Goal: Task Accomplishment & Management: Manage account settings

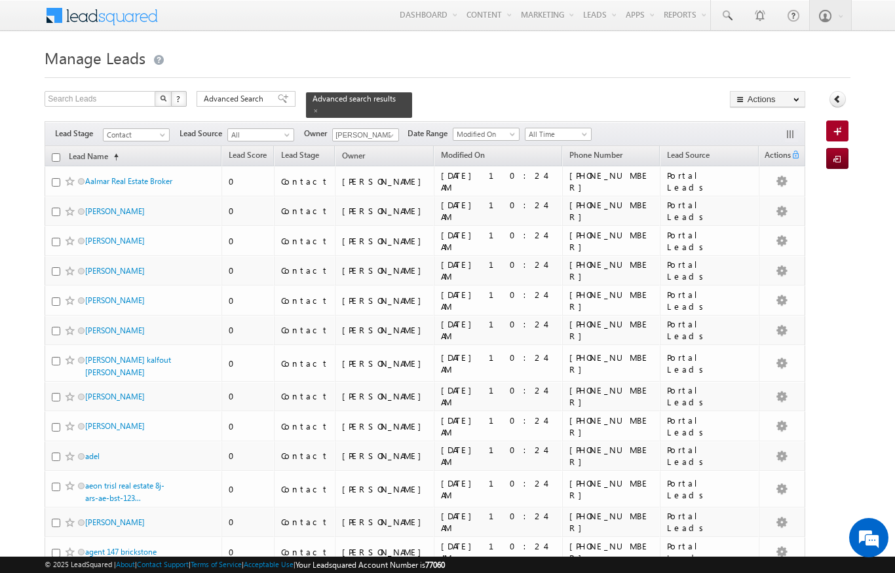
click at [103, 151] on link "Lead Name (sorted ascending)" at bounding box center [93, 157] width 63 height 17
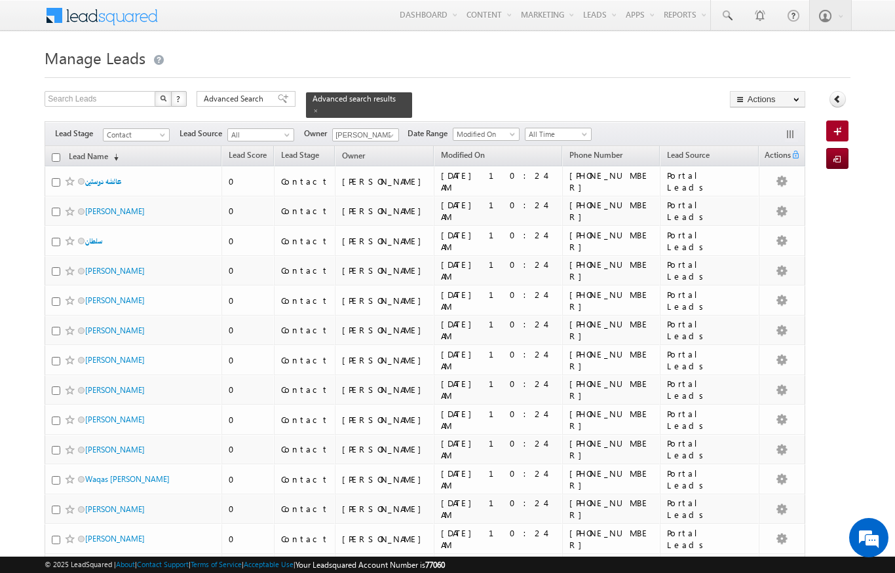
click at [107, 157] on link "Lead Name (sorted descending)" at bounding box center [93, 157] width 63 height 17
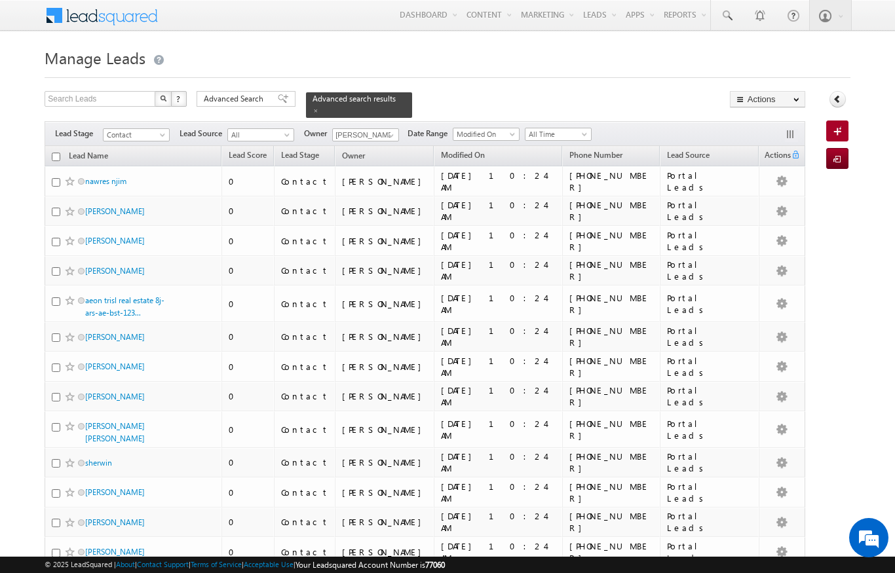
click at [231, 99] on span "Advanced Search" at bounding box center [236, 99] width 64 height 12
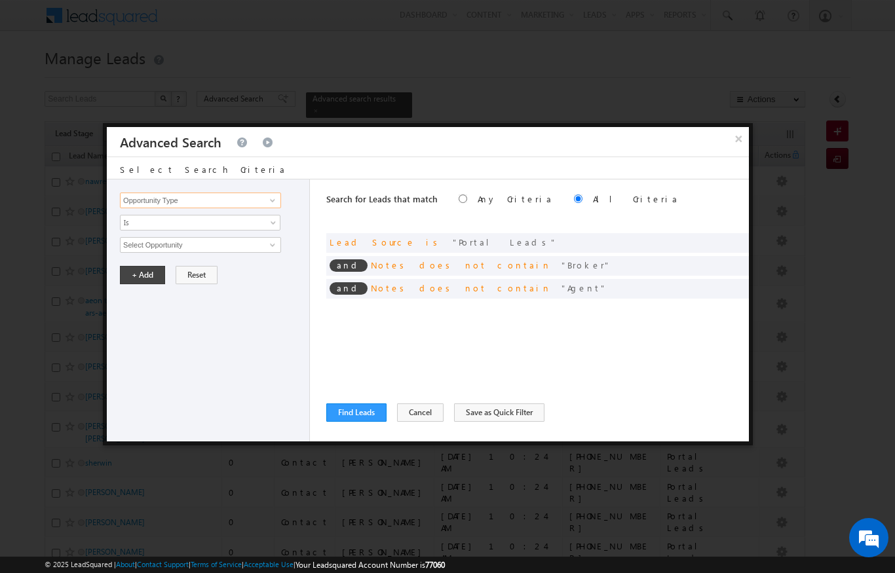
click at [160, 208] on input "Opportunity Type" at bounding box center [200, 201] width 161 height 16
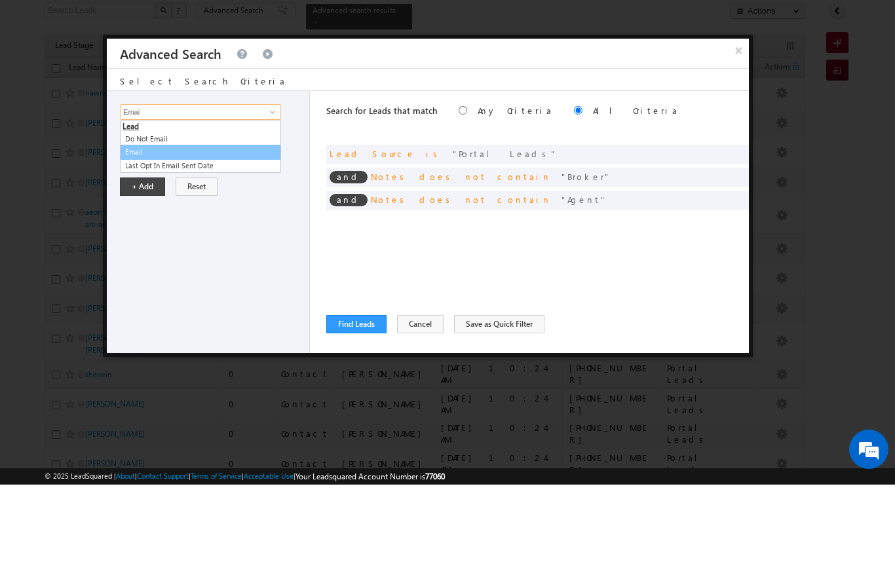
click at [133, 233] on link "Email" at bounding box center [200, 240] width 161 height 15
type input "Email"
click at [131, 215] on link "Is" at bounding box center [200, 223] width 161 height 16
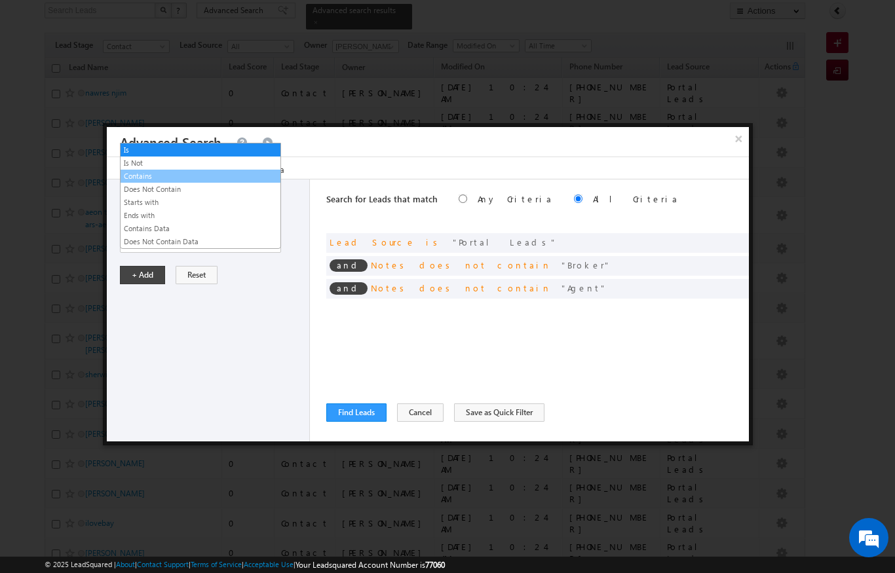
click at [140, 181] on link "Contains" at bounding box center [201, 176] width 160 height 12
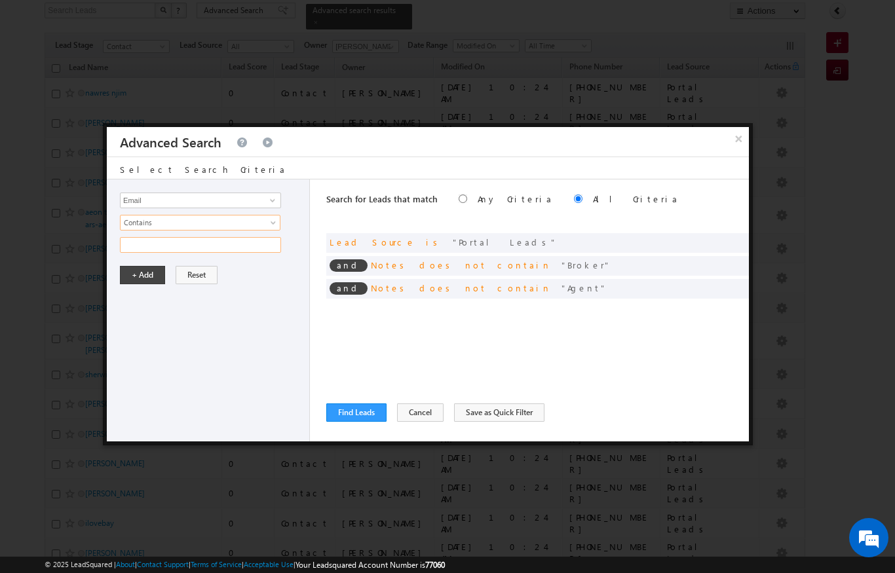
click at [149, 242] on input "text" at bounding box center [200, 245] width 161 height 16
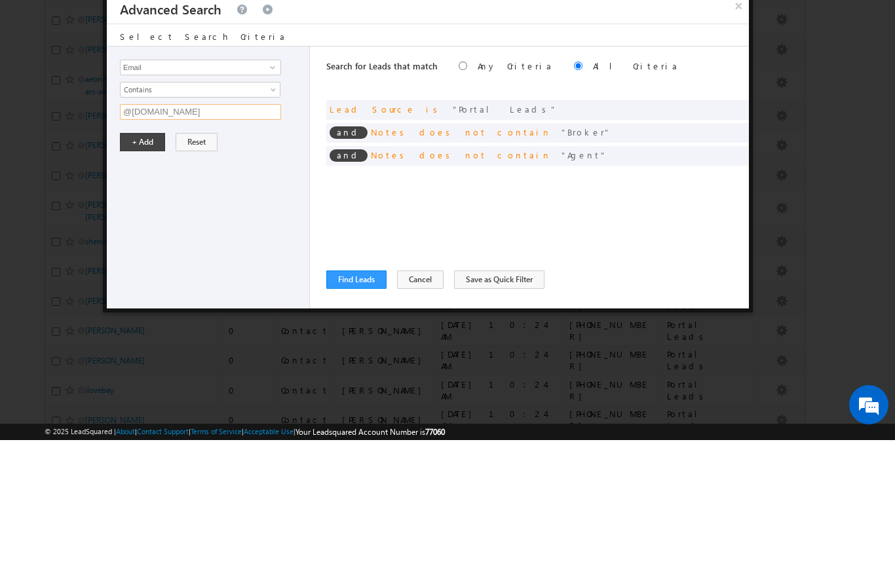
type input "@[DOMAIN_NAME]"
click at [157, 266] on button "+ Add" at bounding box center [142, 275] width 45 height 18
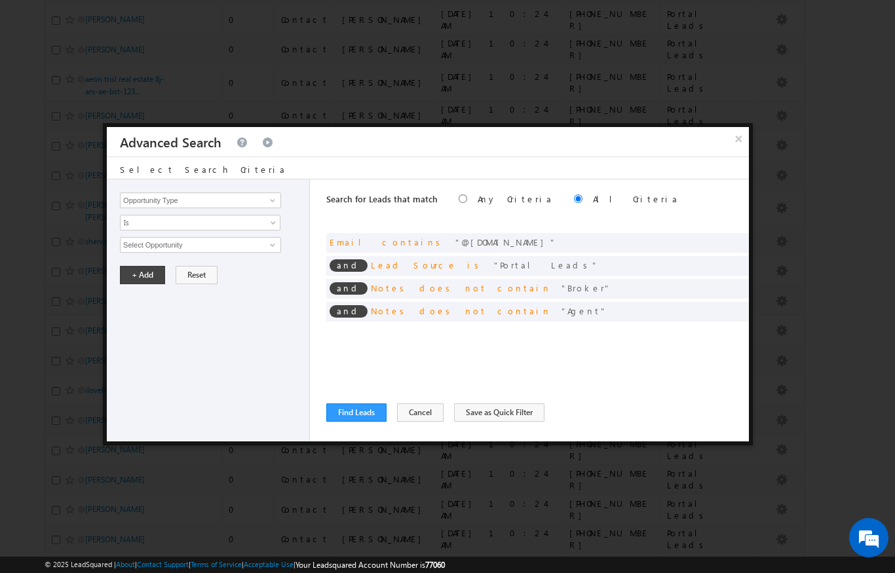
click at [379, 405] on button "Find Leads" at bounding box center [356, 413] width 60 height 18
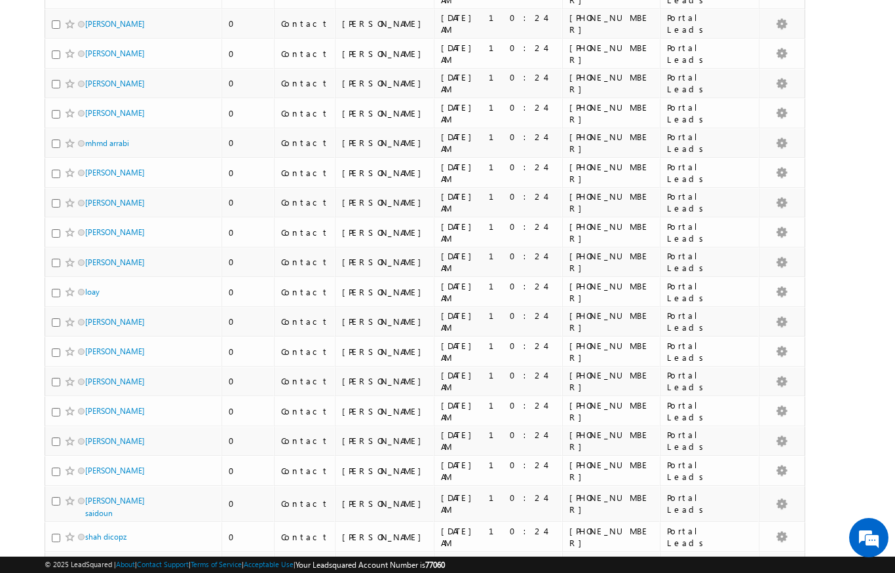
scroll to position [0, 0]
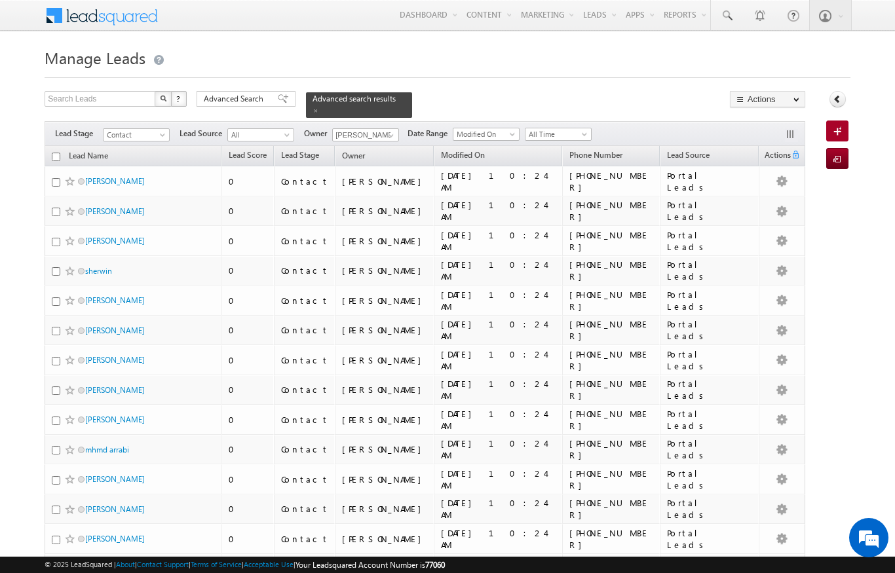
click at [56, 153] on input "checkbox" at bounding box center [56, 157] width 9 height 9
checkbox input "true"
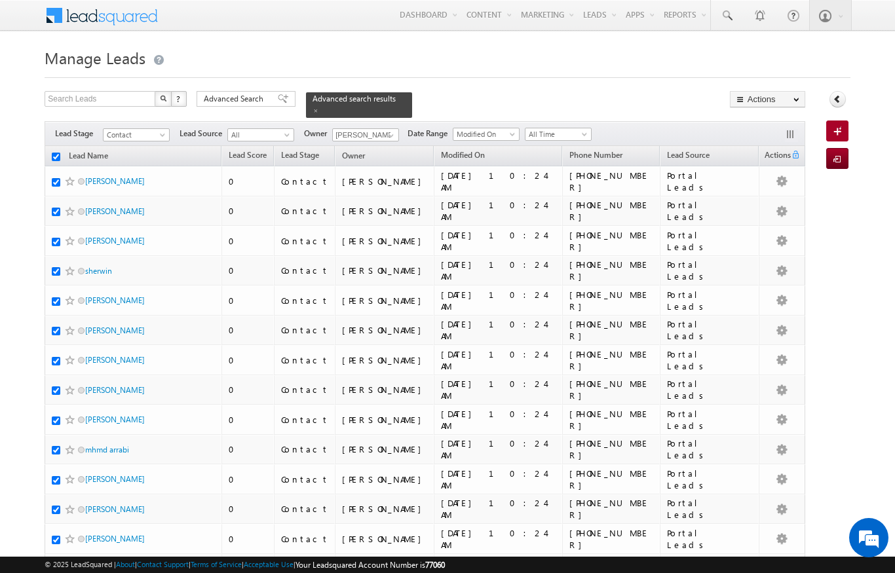
checkbox input "true"
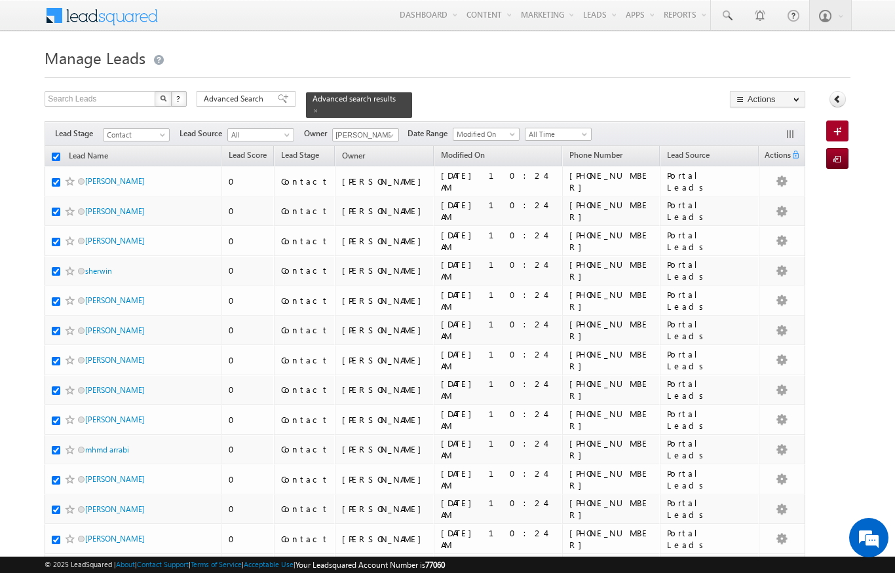
checkbox input "true"
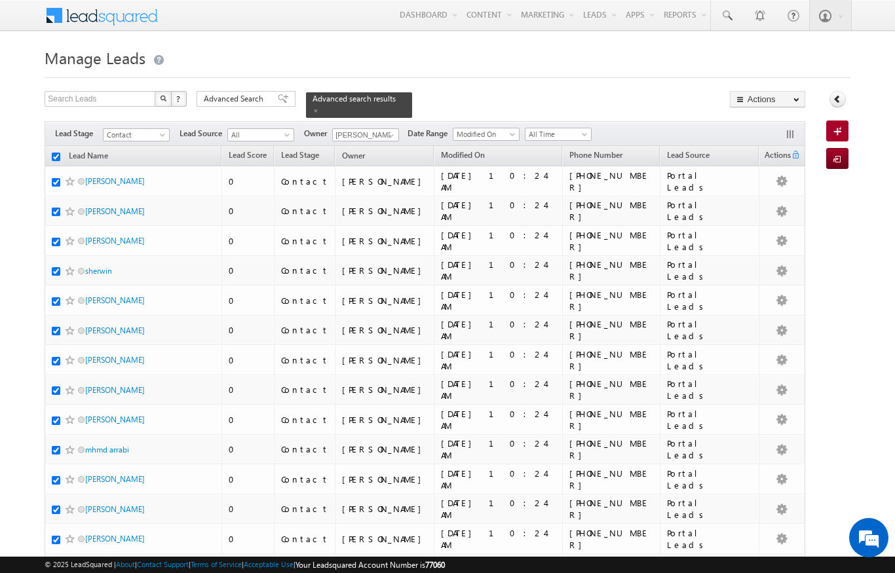
checkbox input "true"
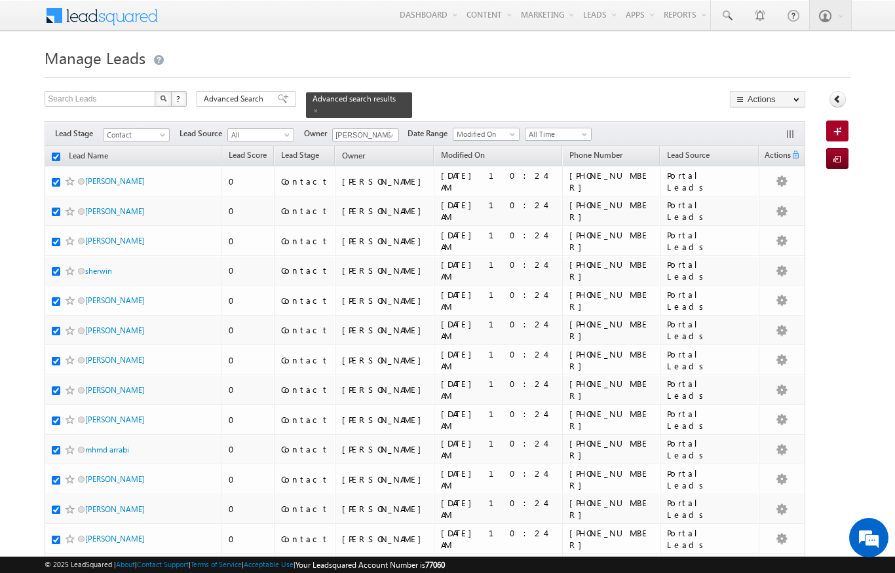
checkbox input "true"
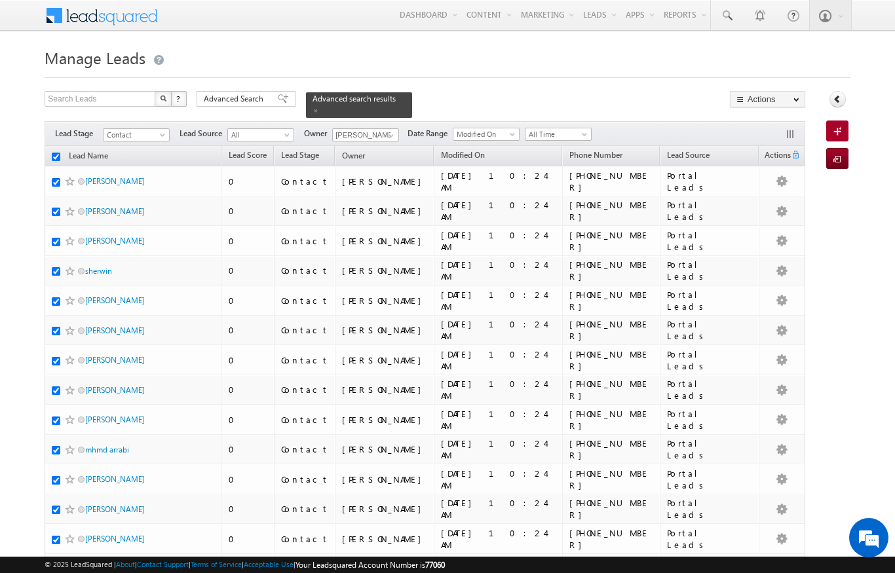
checkbox input "true"
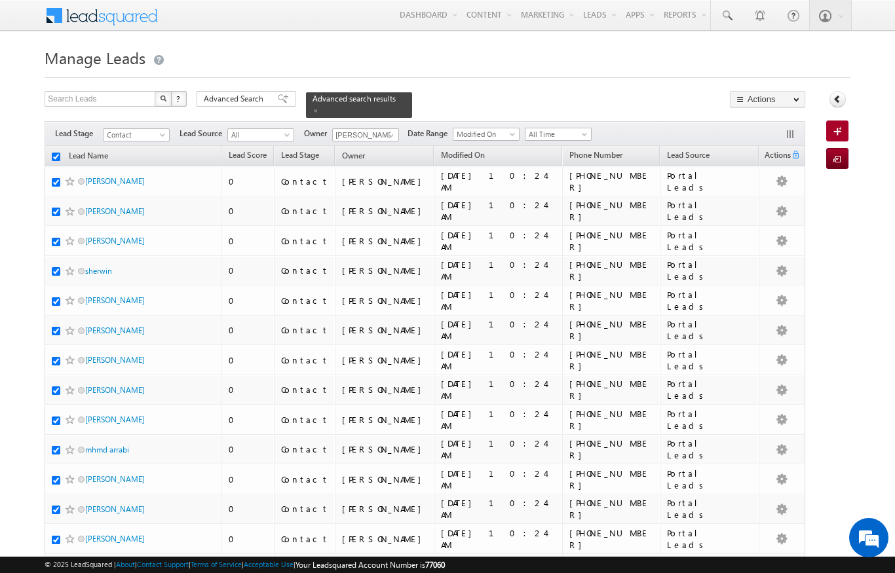
checkbox input "true"
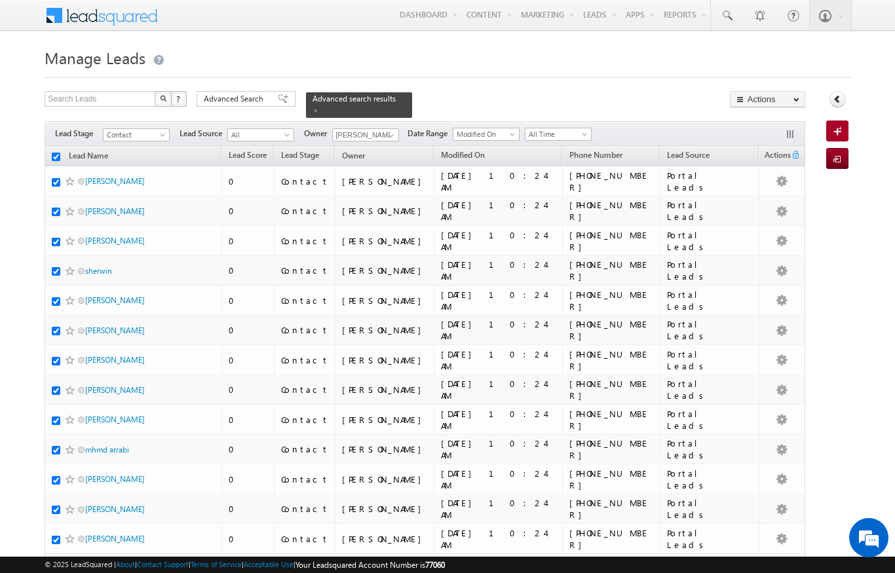
checkbox input "true"
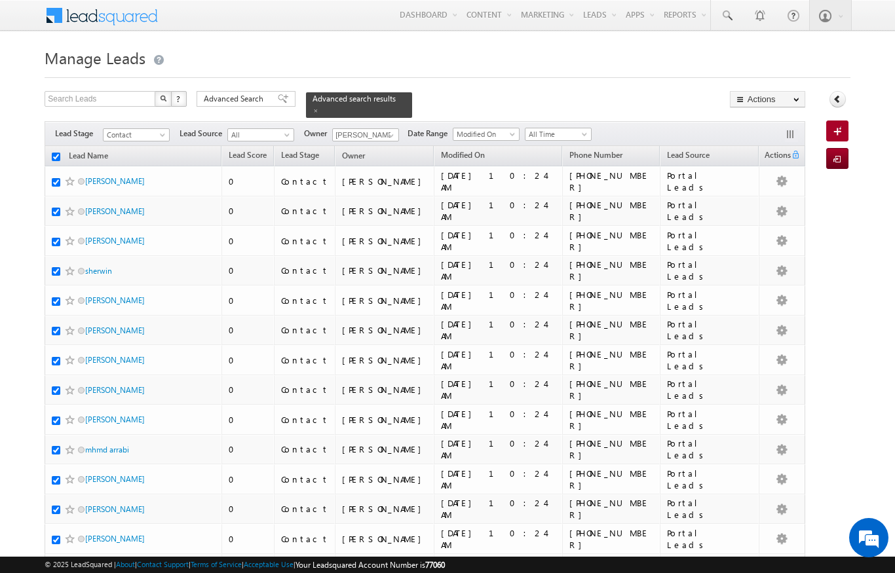
checkbox input "true"
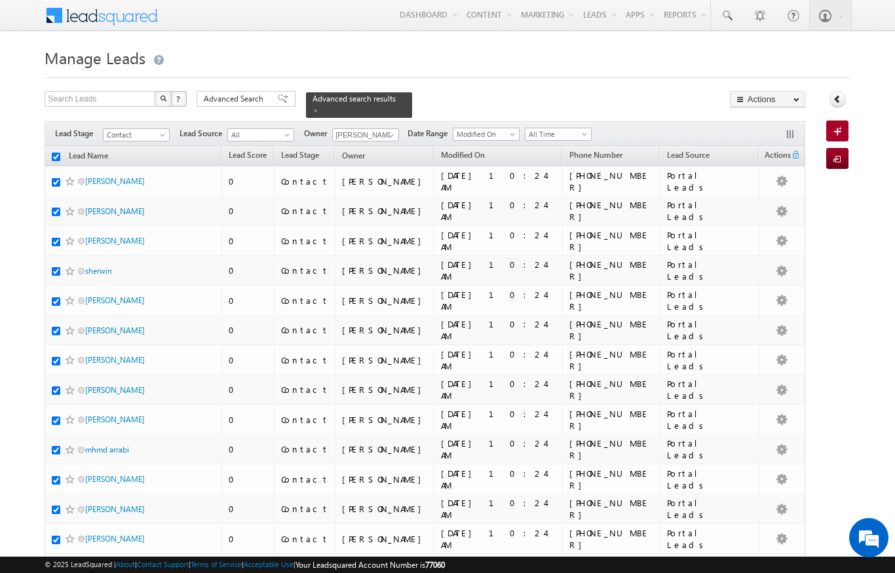
checkbox input "true"
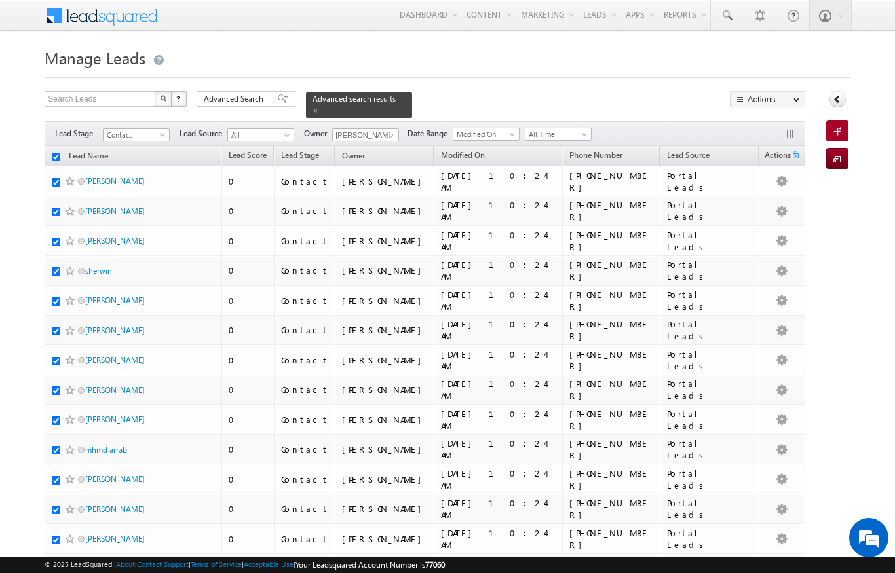
checkbox input "true"
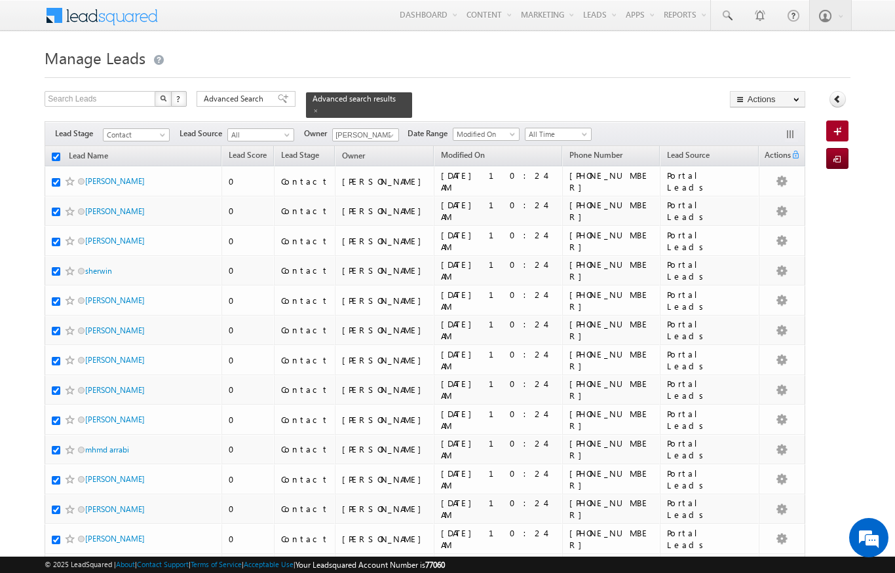
checkbox input "true"
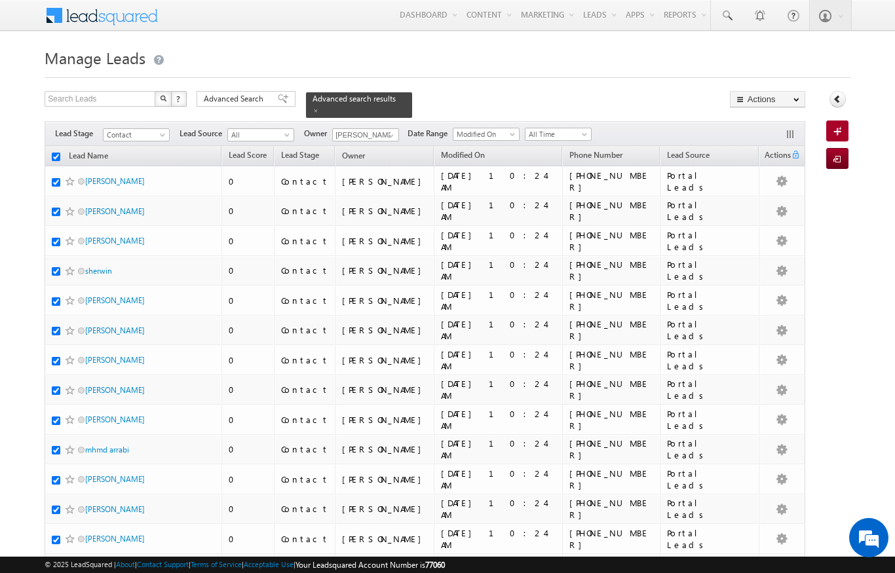
checkbox input "true"
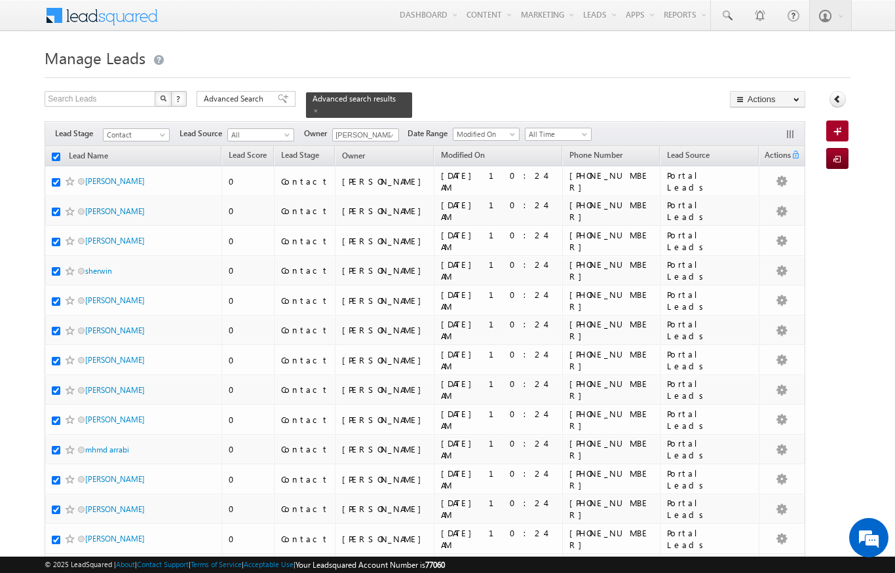
checkbox input "true"
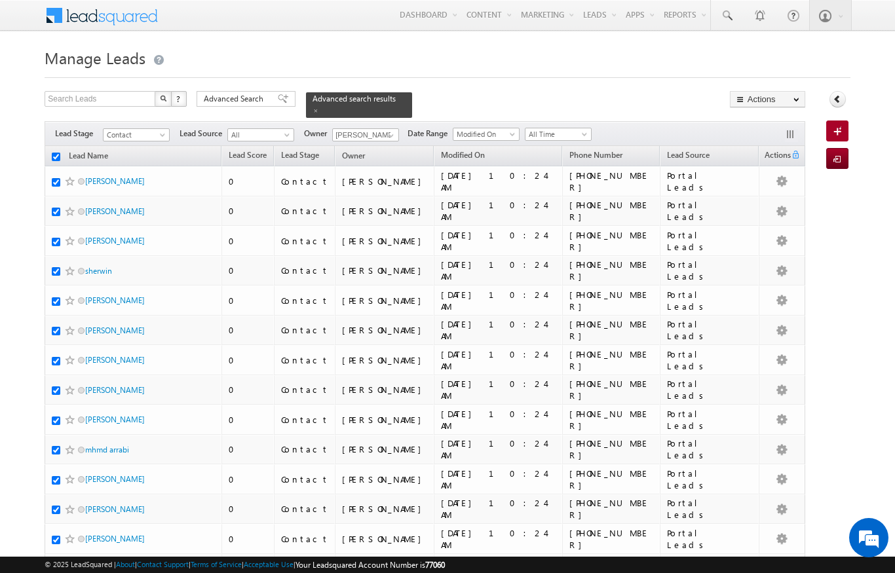
checkbox input "true"
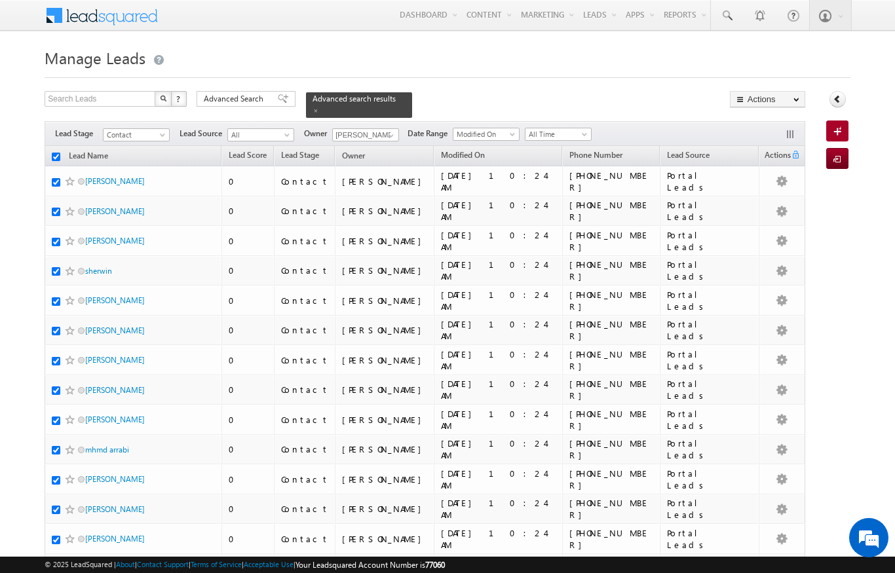
checkbox input "true"
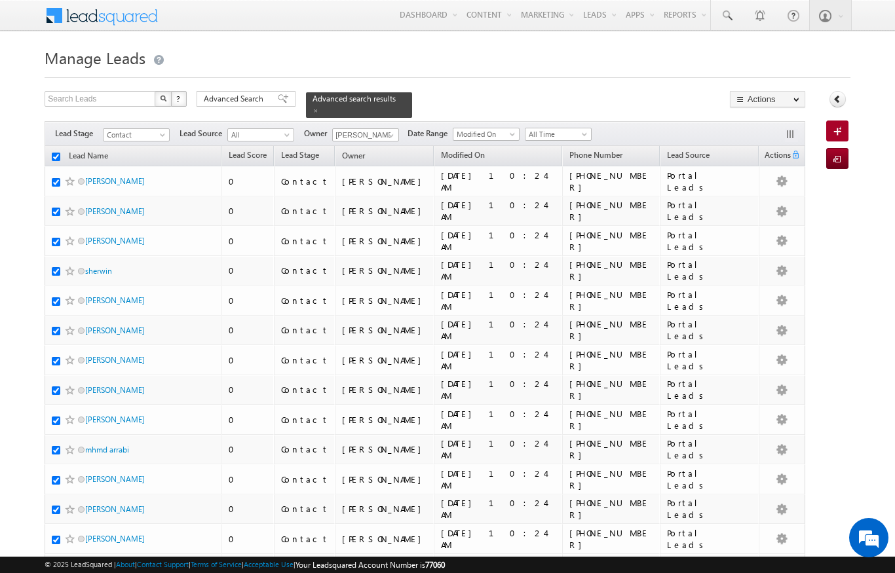
checkbox input "true"
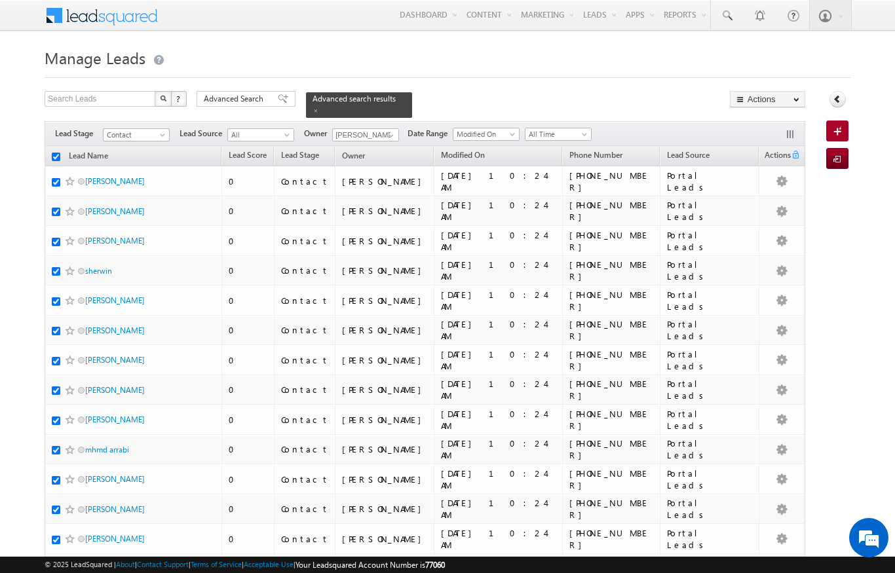
checkbox input "true"
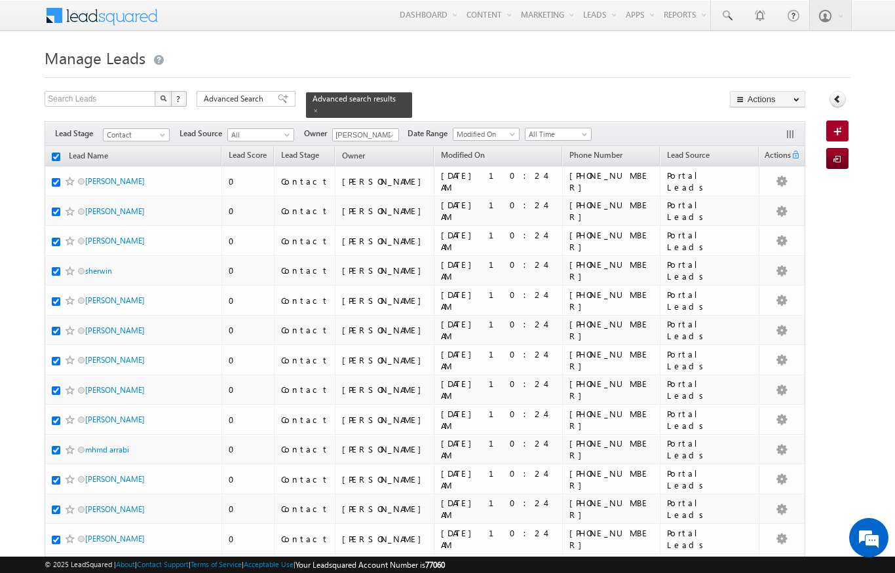
checkbox input "true"
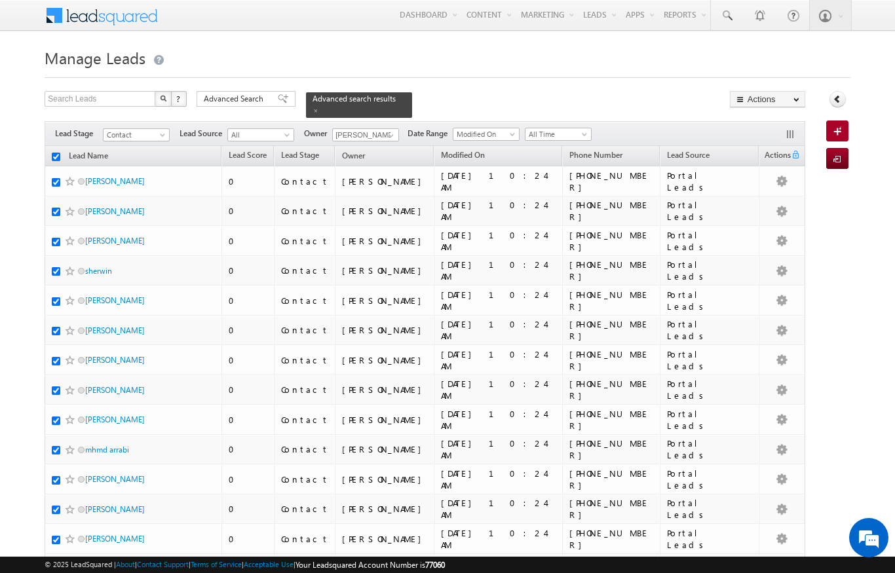
checkbox input "true"
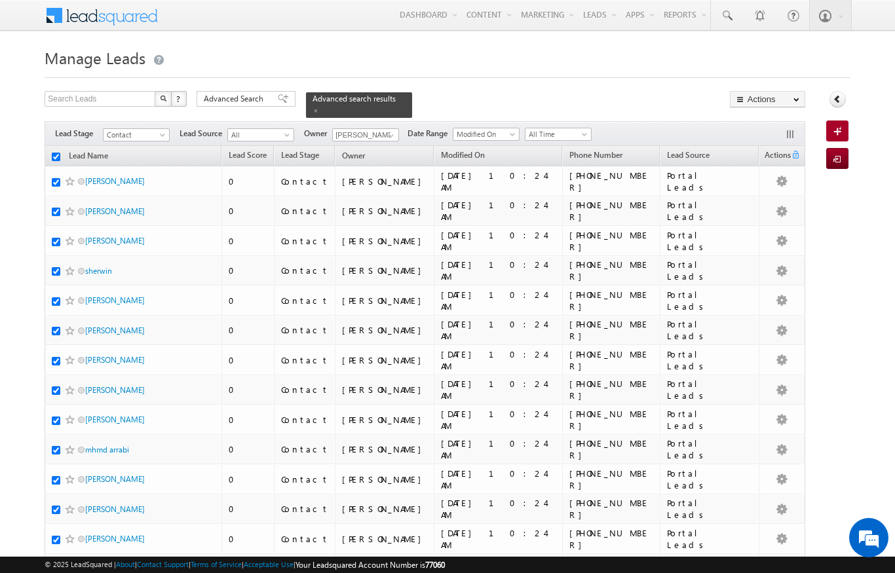
checkbox input "true"
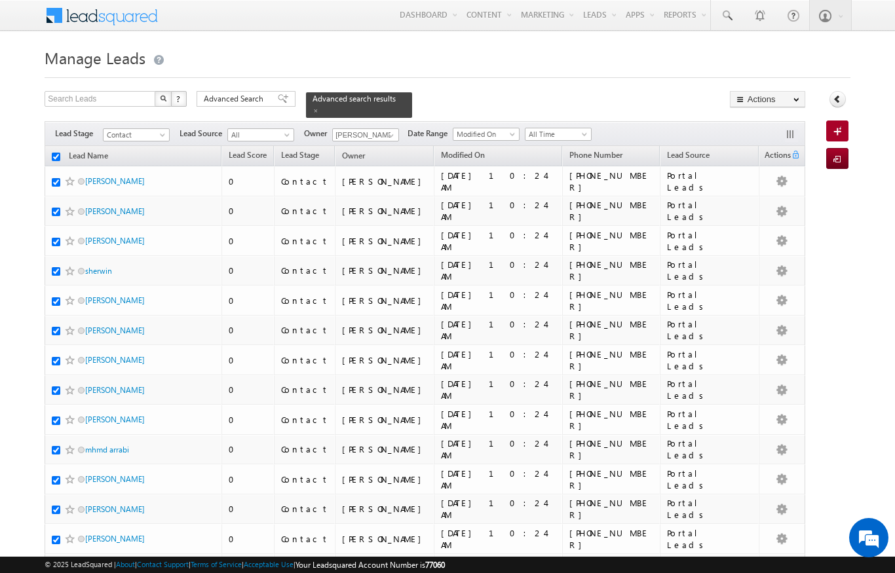
checkbox input "true"
click at [0, 0] on link "Change Owner" at bounding box center [0, 0] width 0 height 0
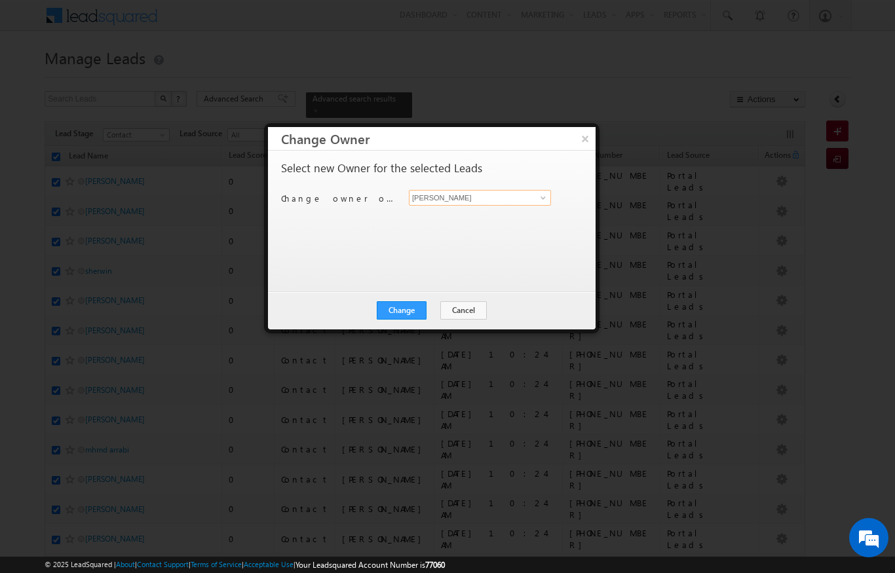
click at [545, 190] on input "[PERSON_NAME]" at bounding box center [480, 198] width 142 height 16
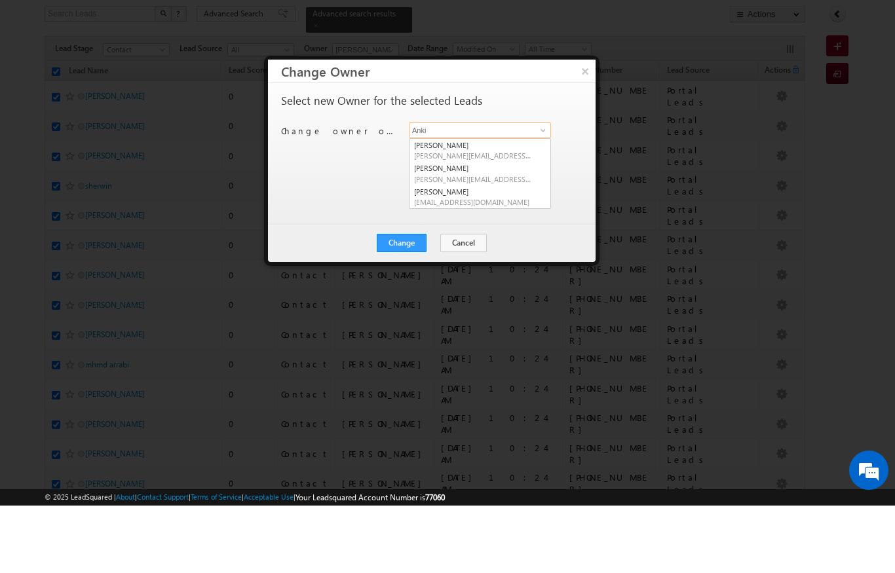
scroll to position [47, 0]
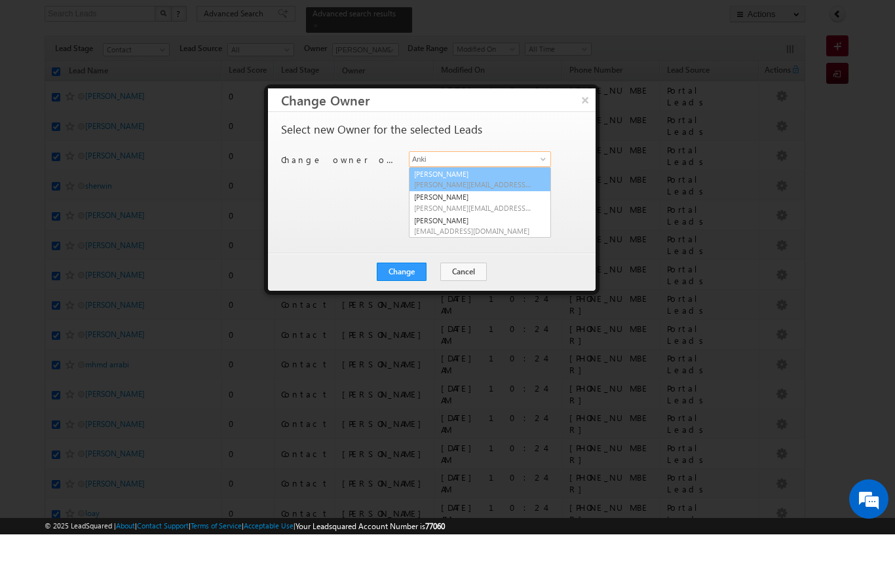
click at [434, 218] on span "[PERSON_NAME][EMAIL_ADDRESS][DOMAIN_NAME]" at bounding box center [473, 223] width 118 height 10
type input "[PERSON_NAME]"
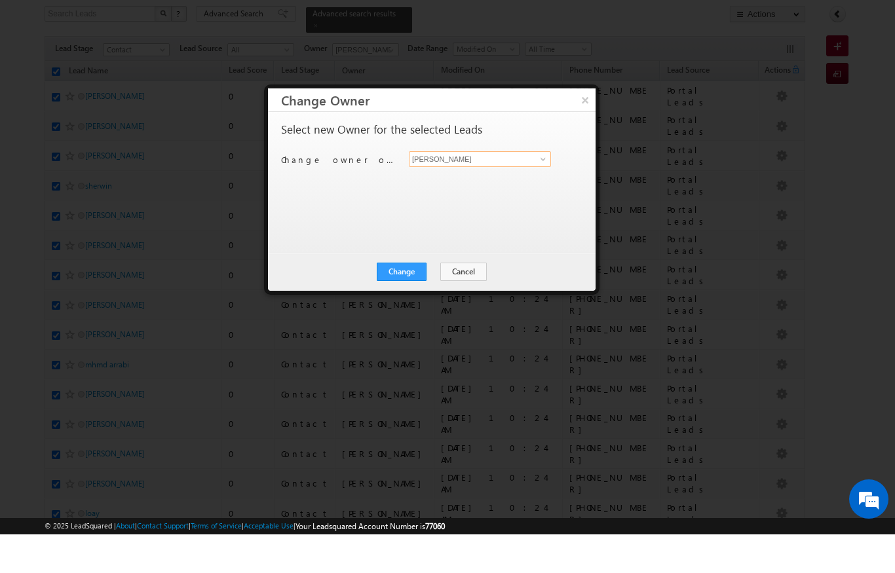
click at [585, 127] on button "×" at bounding box center [585, 138] width 21 height 23
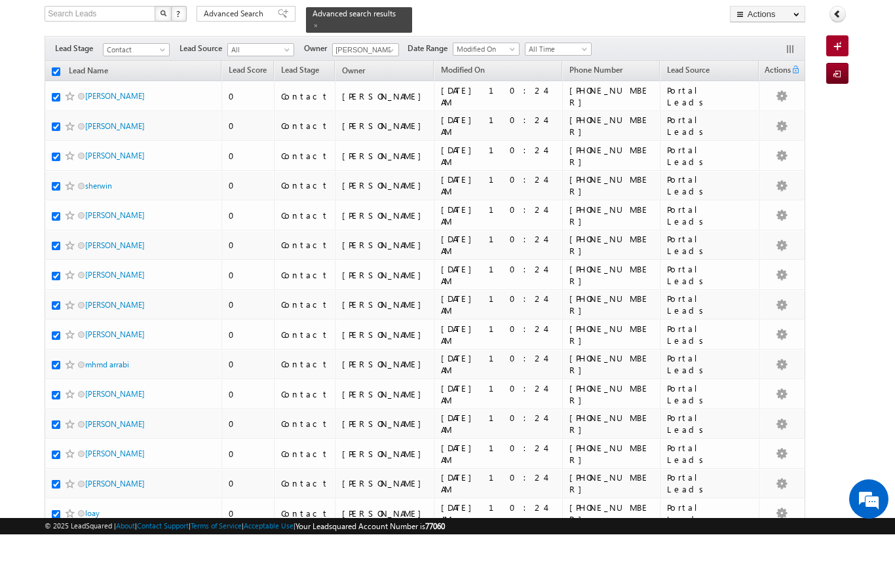
scroll to position [85, 0]
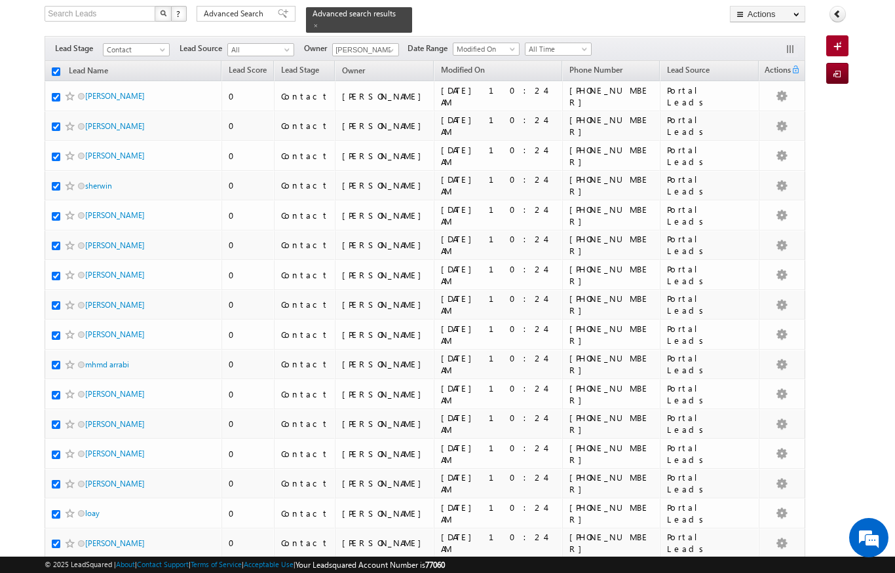
click at [0, 0] on link "Change Owner" at bounding box center [0, 0] width 0 height 0
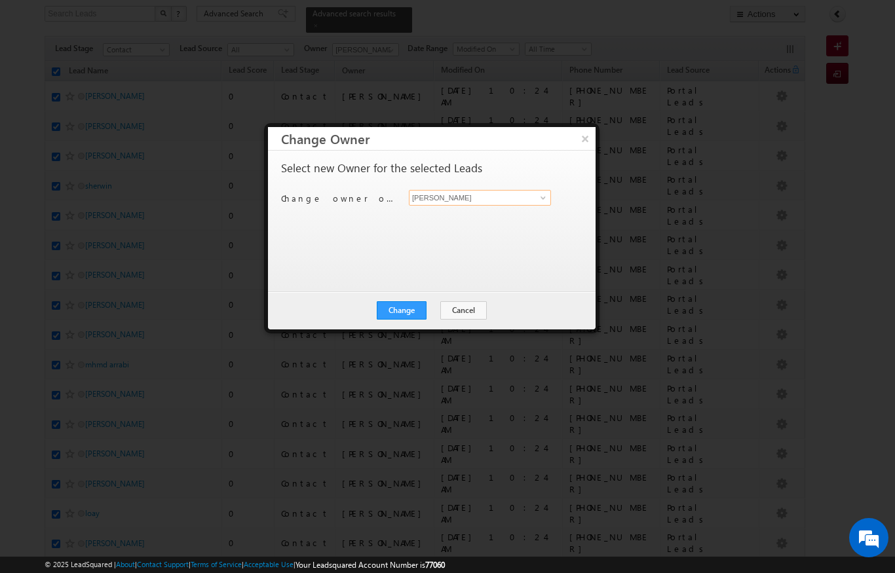
click at [526, 195] on input "[PERSON_NAME]" at bounding box center [480, 198] width 142 height 16
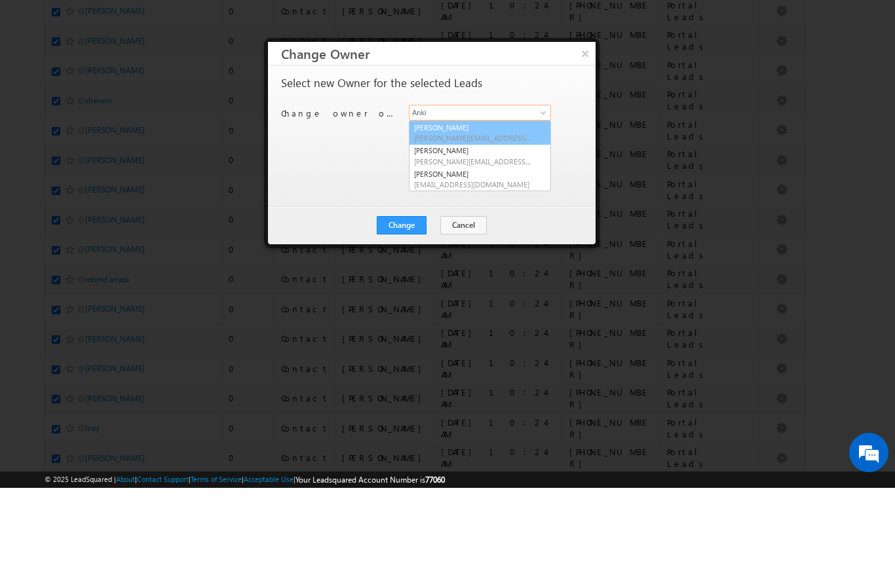
click at [467, 206] on link "[PERSON_NAME] [PERSON_NAME][EMAIL_ADDRESS][DOMAIN_NAME]" at bounding box center [480, 218] width 142 height 25
type input "[PERSON_NAME]"
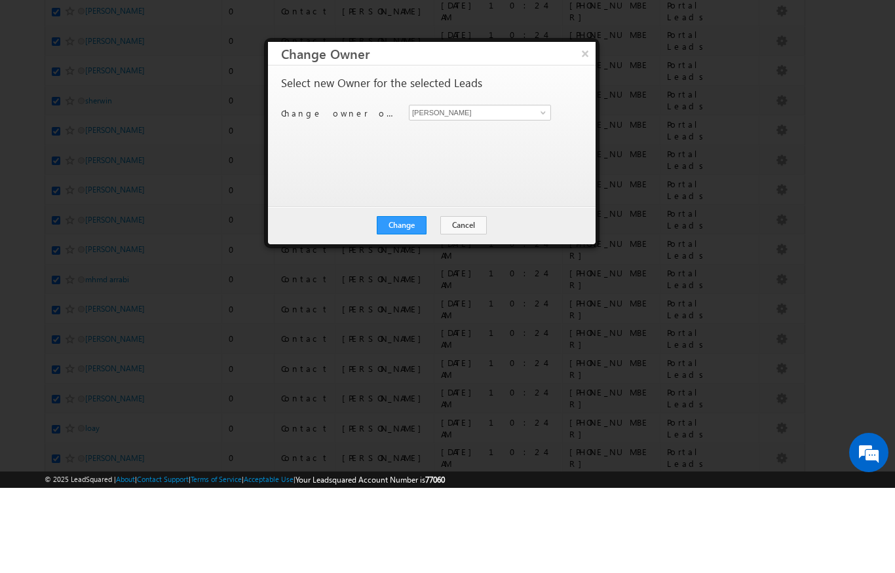
click at [411, 301] on button "Change" at bounding box center [402, 310] width 50 height 18
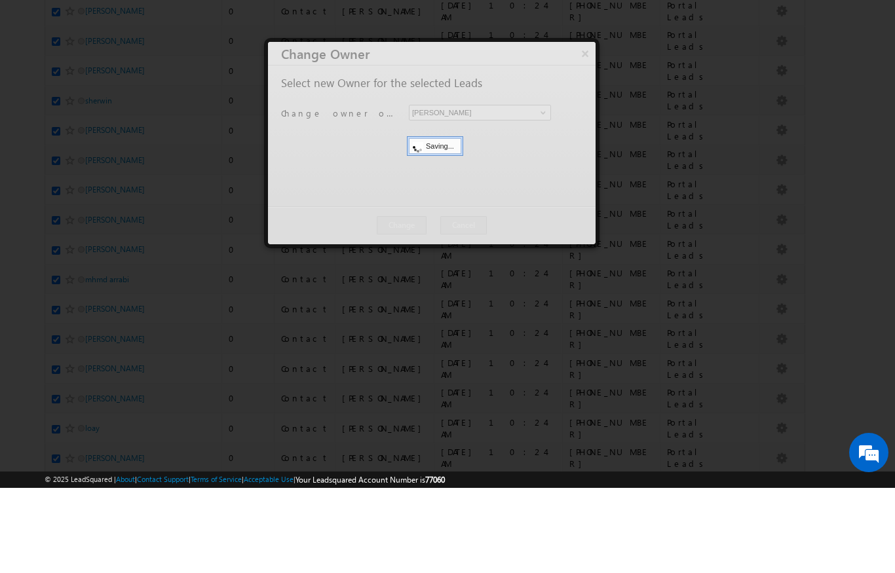
scroll to position [170, 0]
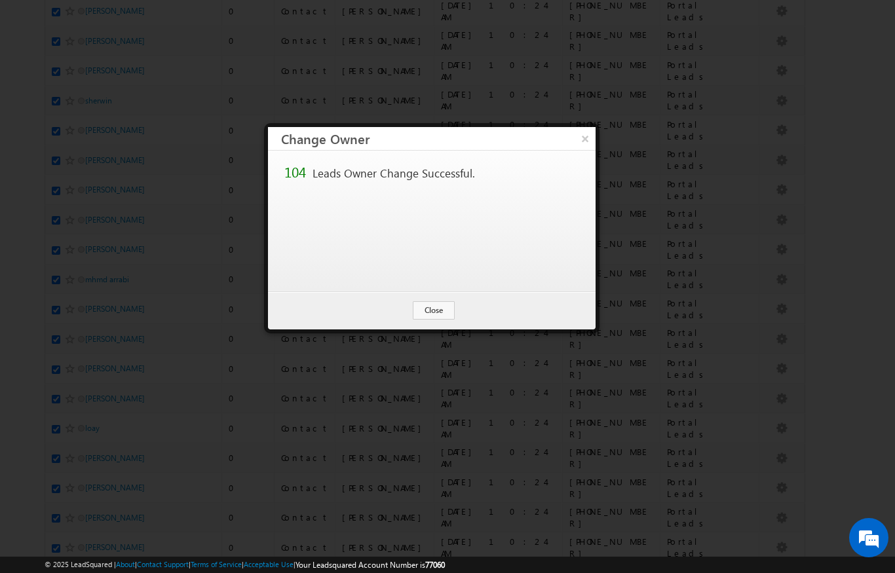
click at [432, 313] on button "Close" at bounding box center [434, 310] width 42 height 18
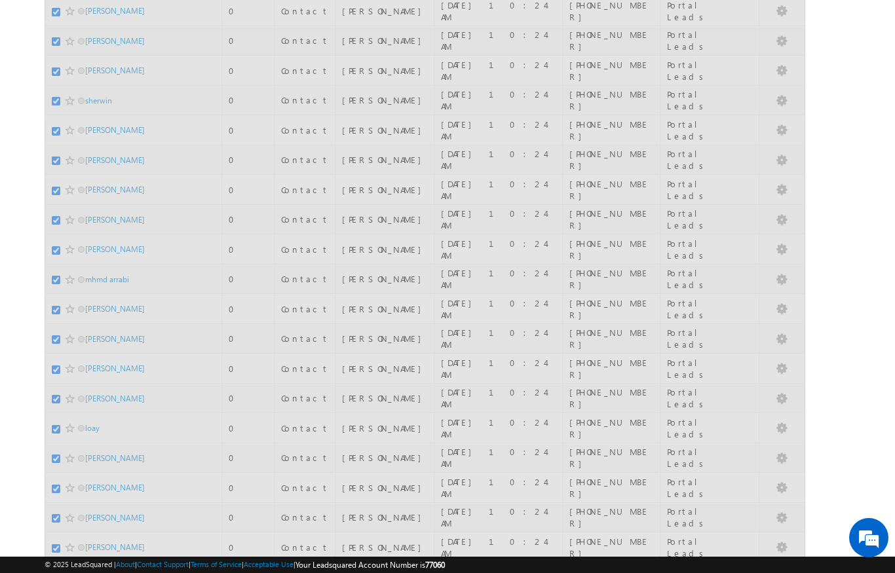
scroll to position [0, 0]
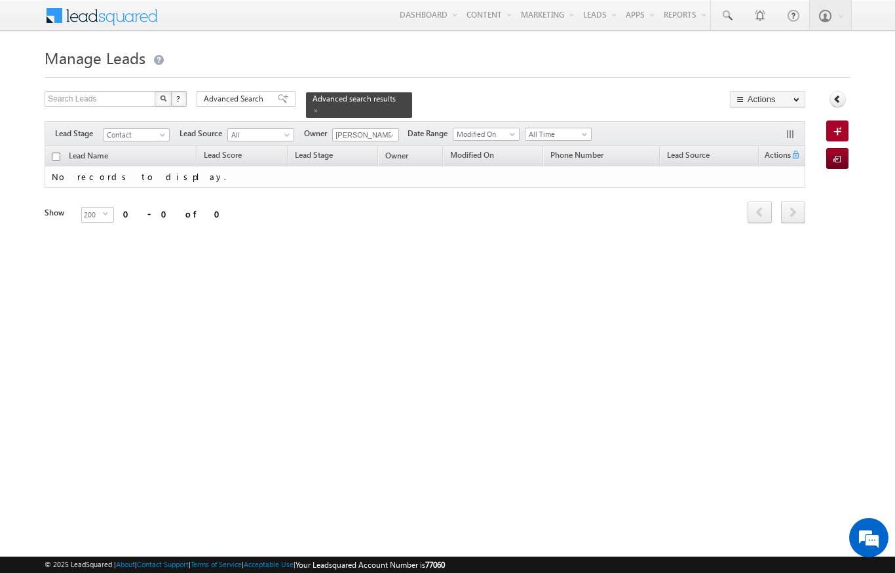
click at [233, 101] on span "Advanced Search" at bounding box center [236, 99] width 64 height 12
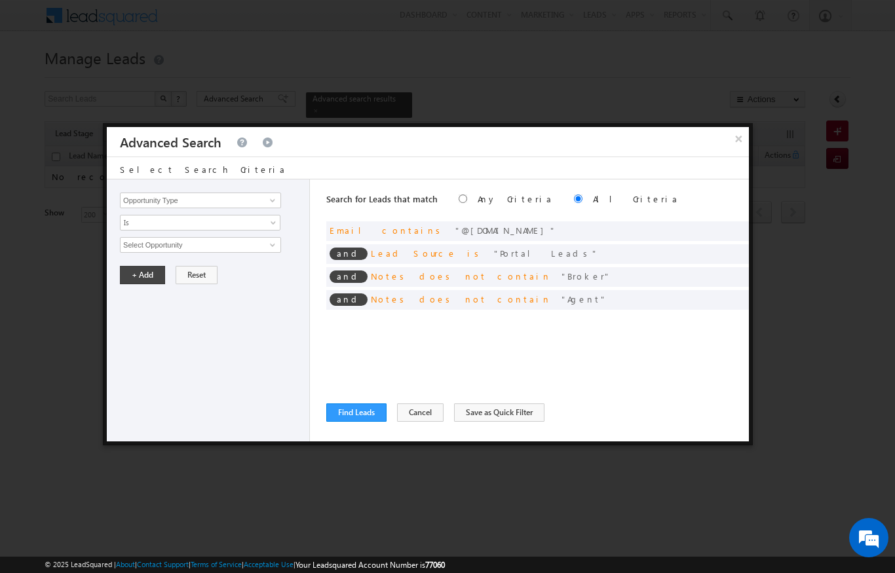
click at [421, 410] on button "Cancel" at bounding box center [420, 413] width 47 height 18
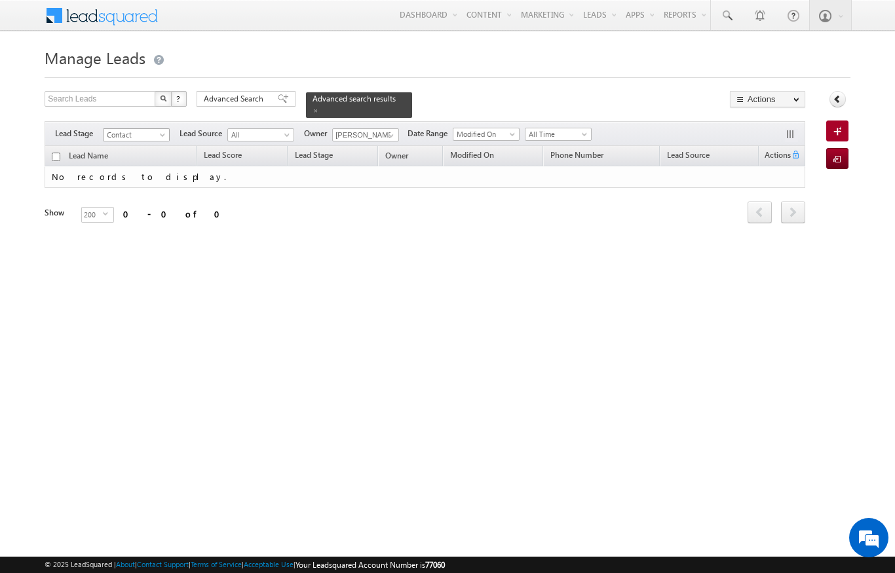
click at [128, 129] on span "Contact" at bounding box center [135, 135] width 62 height 12
click at [221, 337] on div "Manage Leads Search Leads X ? 0 results found Advanced Search Advanced Search A…" at bounding box center [447, 208] width 805 height 328
click at [230, 98] on span "Advanced Search" at bounding box center [236, 99] width 64 height 12
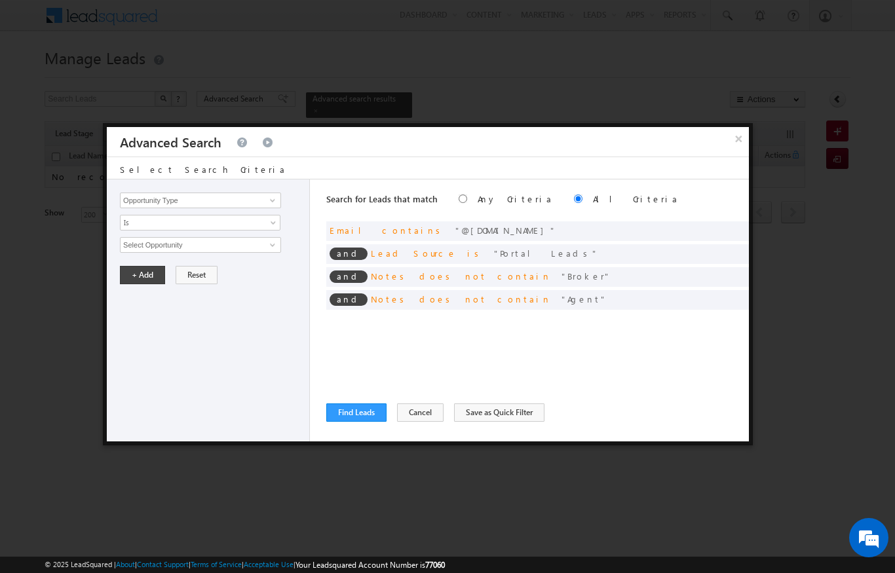
click at [687, 15] on div at bounding box center [447, 286] width 895 height 573
click at [349, 405] on button "Find Leads" at bounding box center [356, 413] width 60 height 18
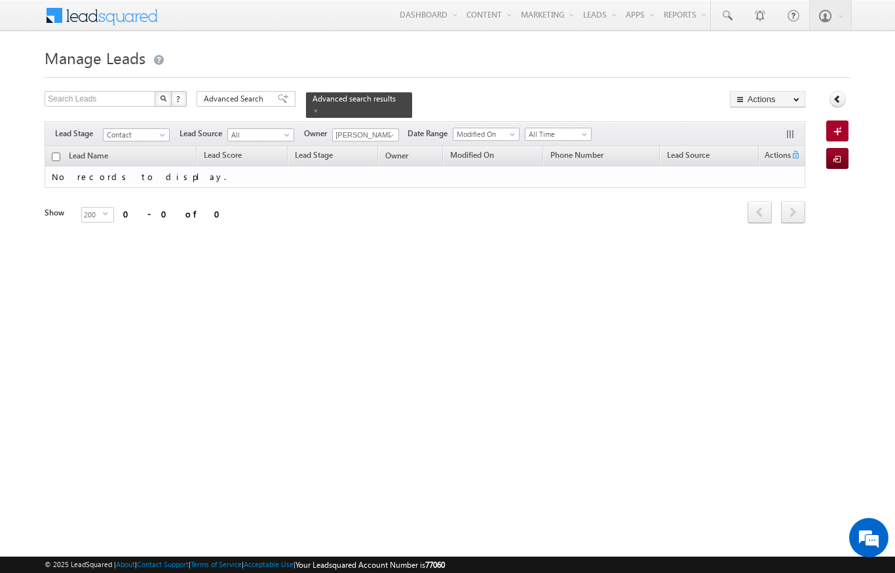
click at [319, 107] on span at bounding box center [316, 110] width 7 height 7
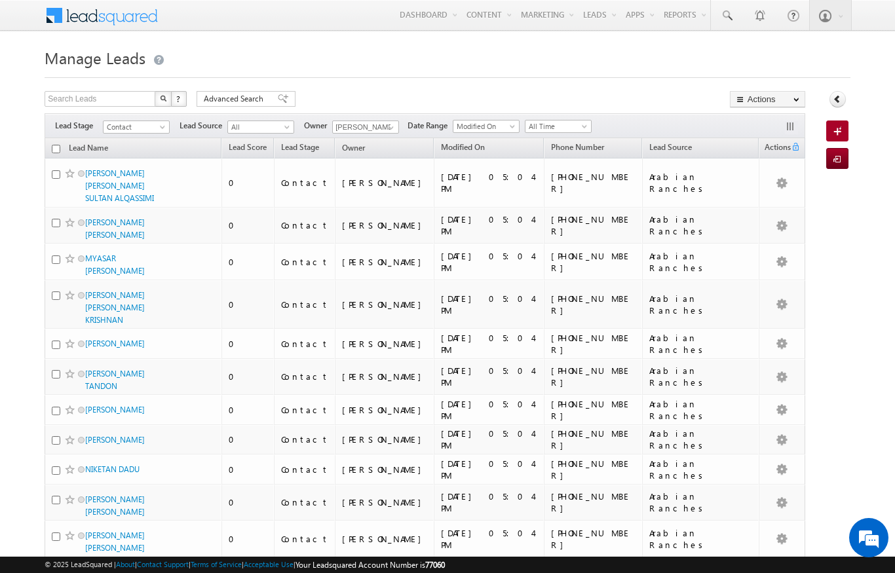
click at [54, 153] on input "checkbox" at bounding box center [56, 149] width 9 height 9
checkbox input "true"
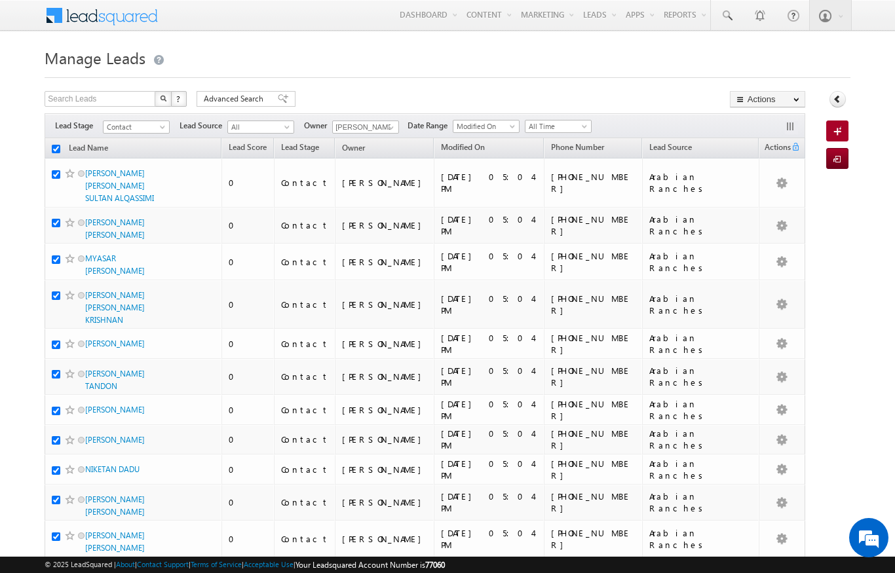
checkbox input "true"
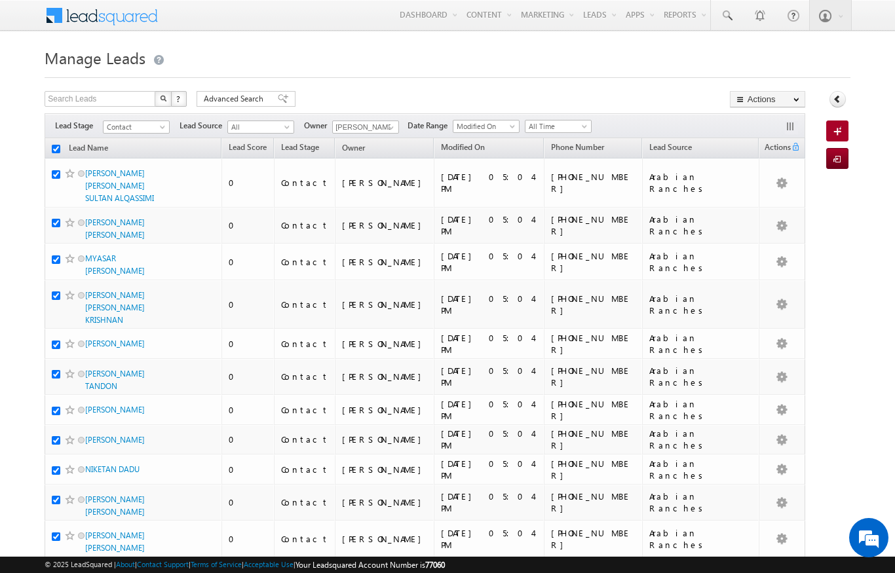
checkbox input "true"
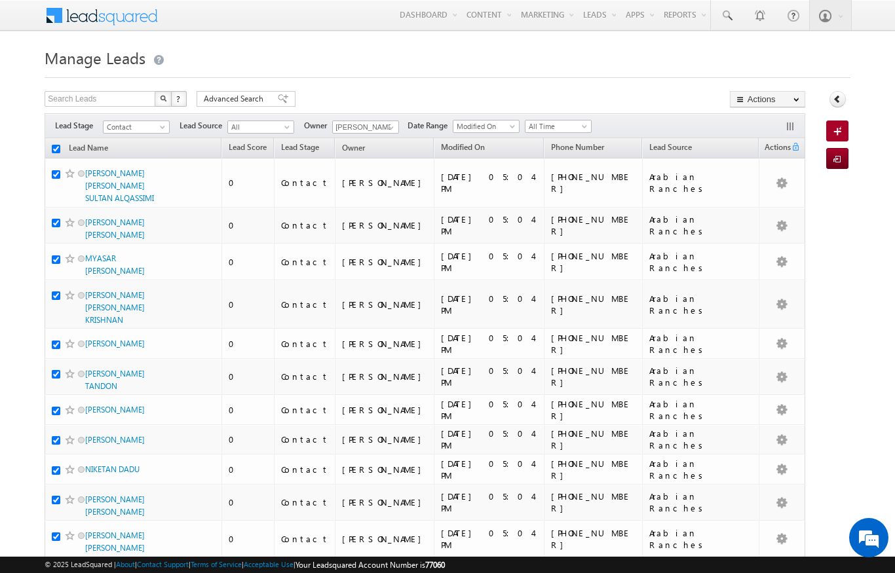
checkbox input "true"
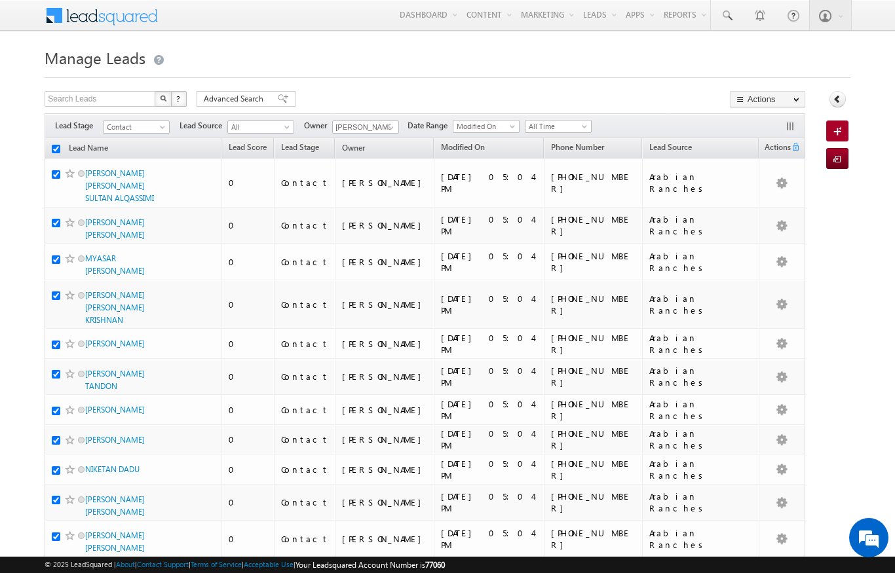
checkbox input "true"
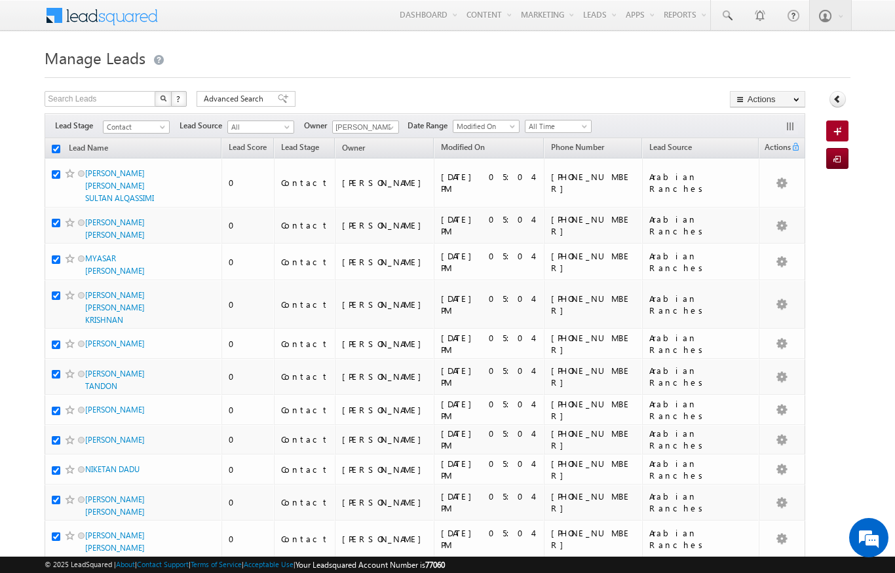
checkbox input "true"
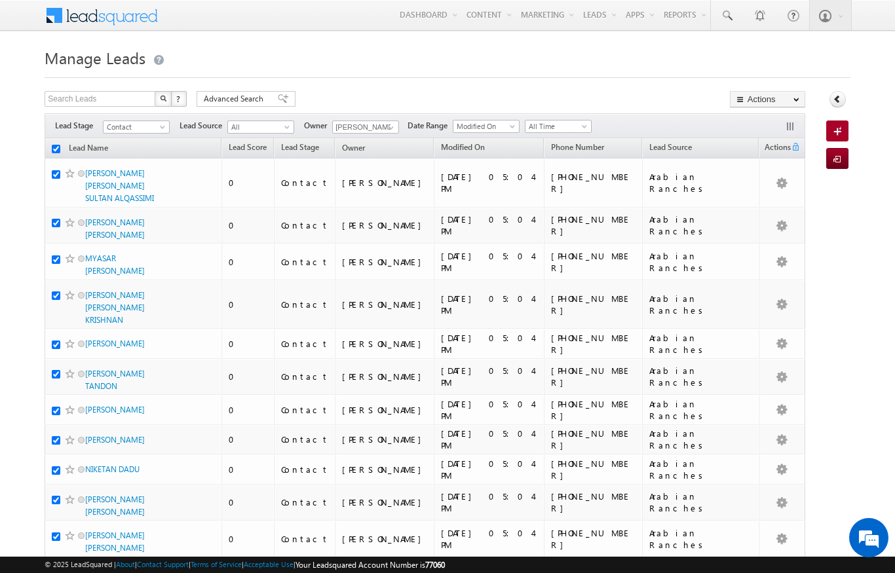
checkbox input "true"
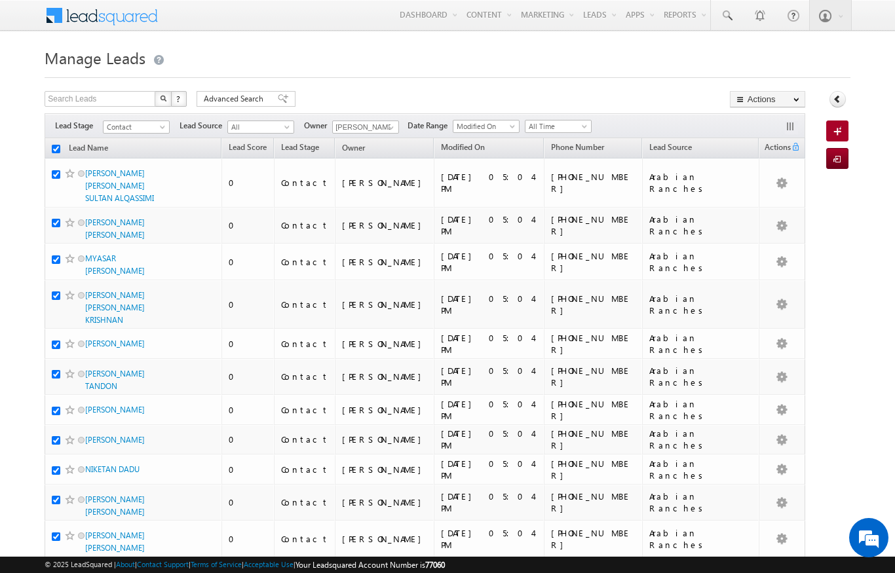
checkbox input "true"
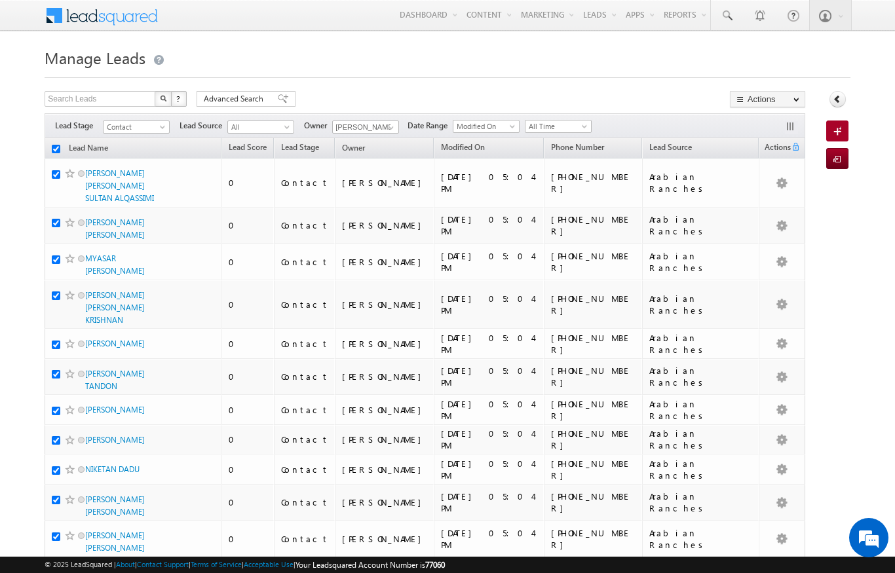
checkbox input "true"
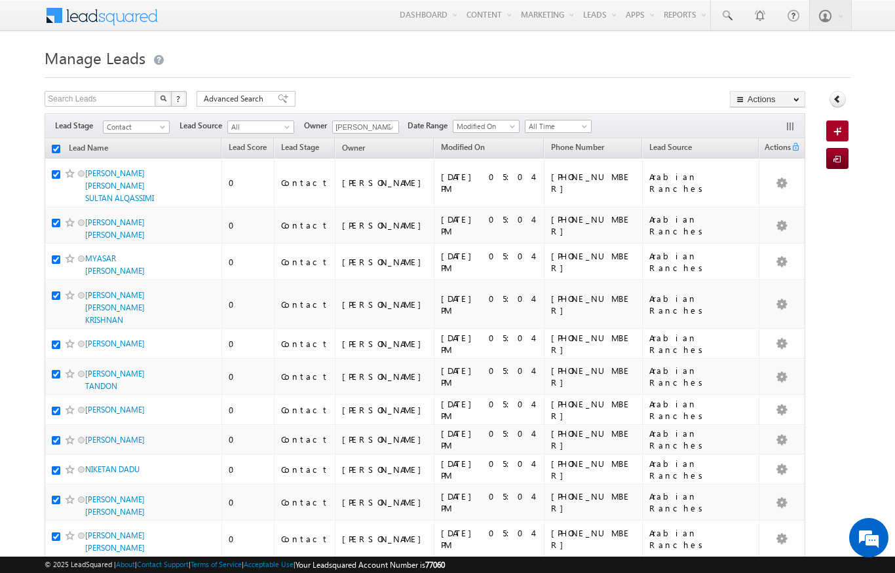
checkbox input "true"
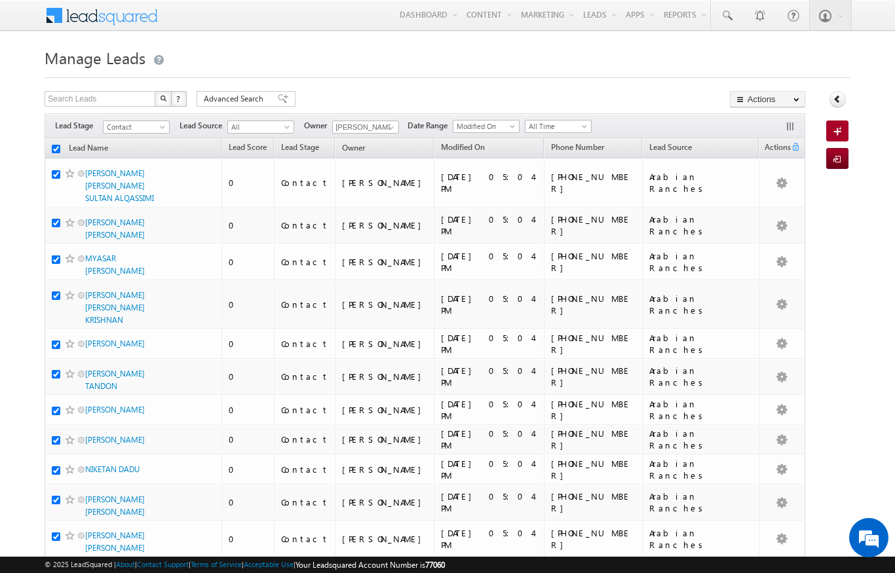
checkbox input "true"
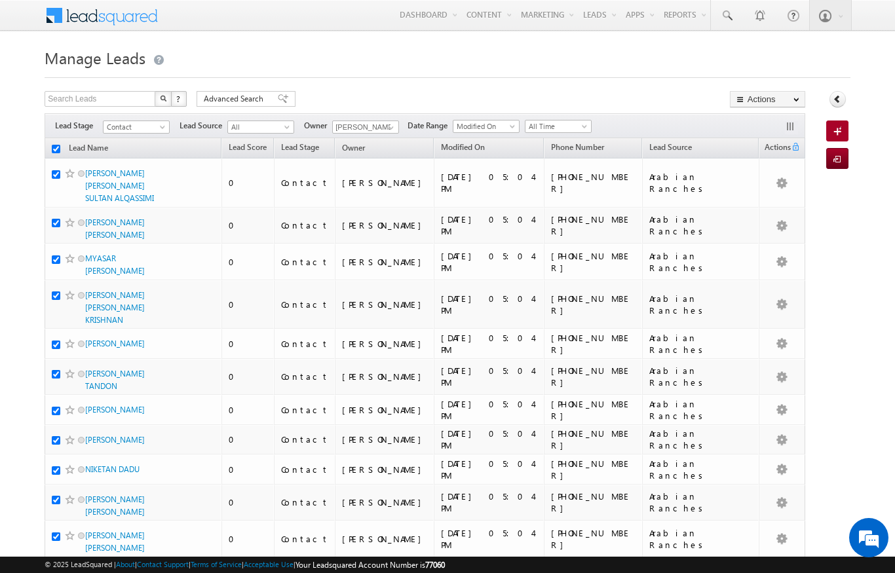
checkbox input "true"
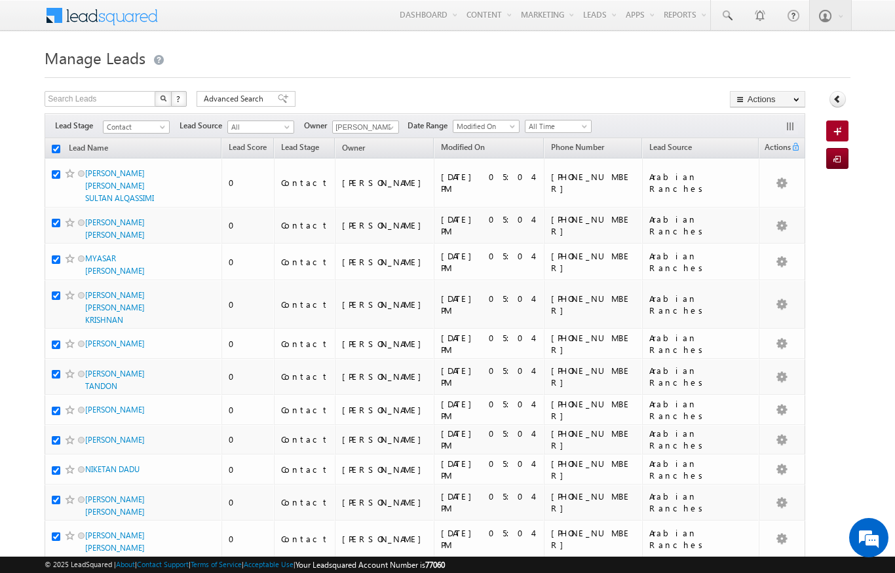
checkbox input "true"
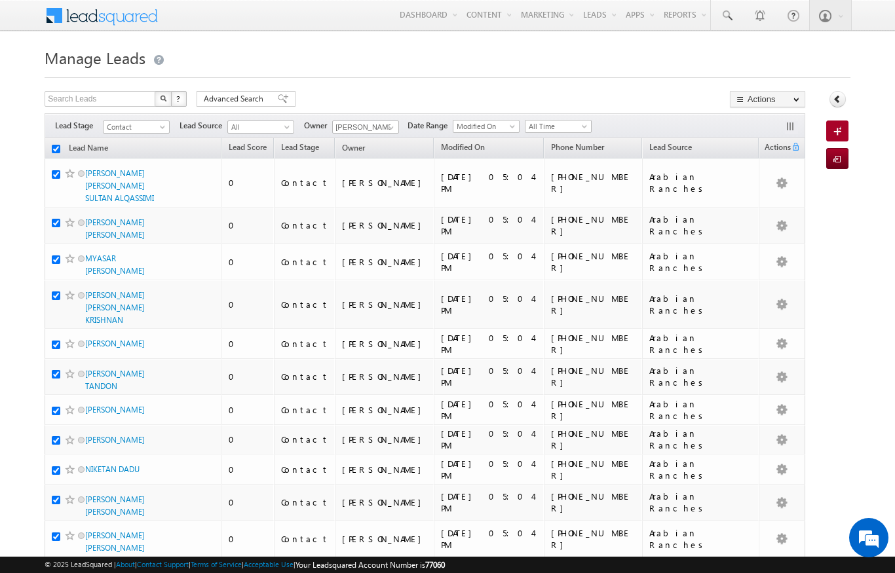
checkbox input "true"
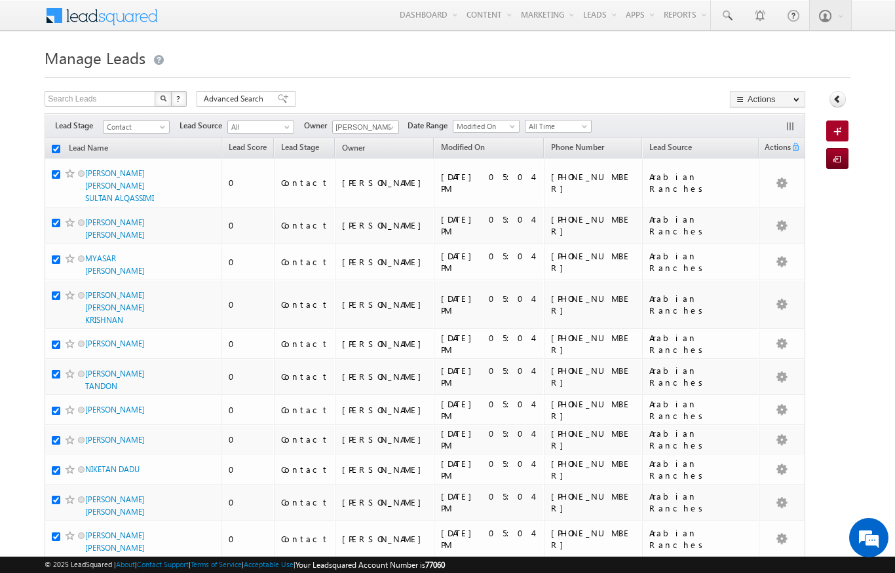
checkbox input "true"
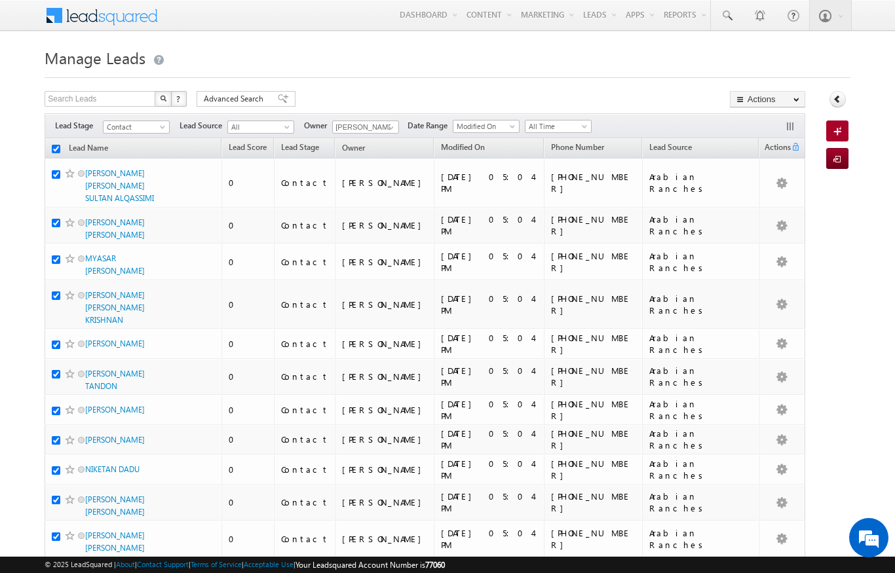
checkbox input "true"
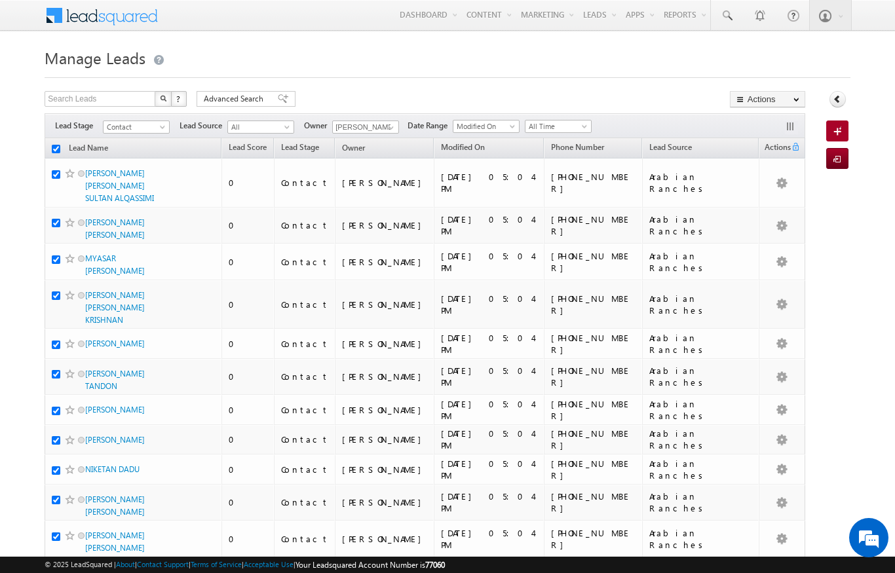
checkbox input "true"
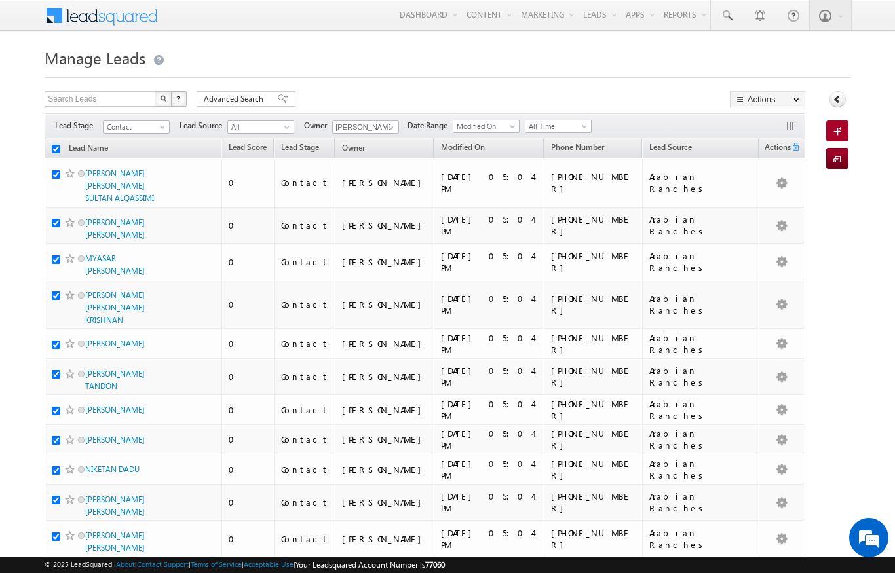
checkbox input "true"
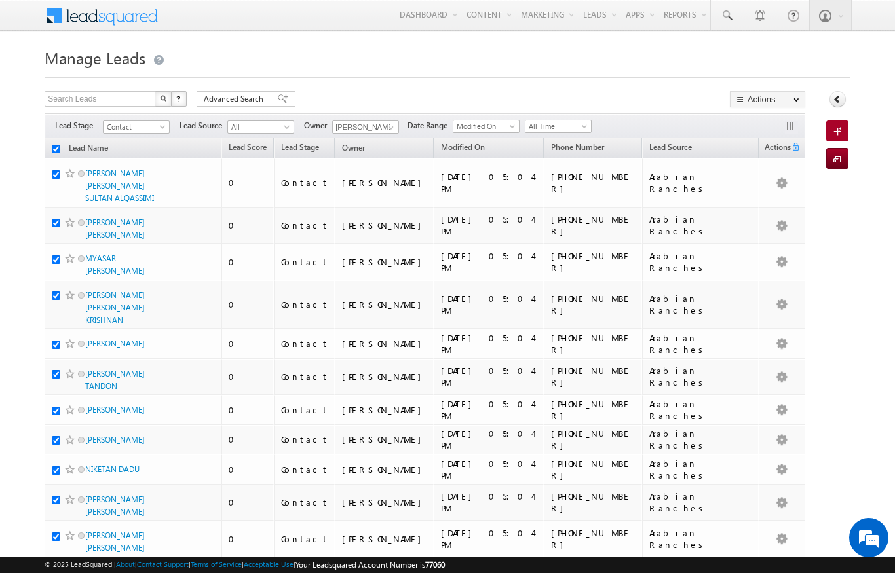
checkbox input "true"
click at [50, 142] on th "Lead Name (sorted descending)" at bounding box center [133, 148] width 177 height 20
click at [53, 149] on input "checkbox" at bounding box center [56, 149] width 9 height 9
click at [52, 153] on input "checkbox" at bounding box center [56, 149] width 9 height 9
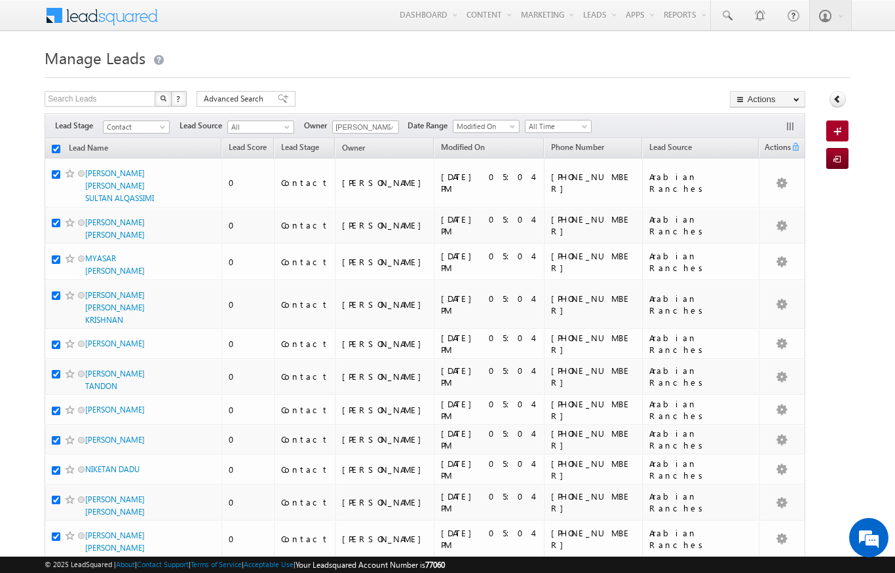
click at [0, 0] on link "Change Owner" at bounding box center [0, 0] width 0 height 0
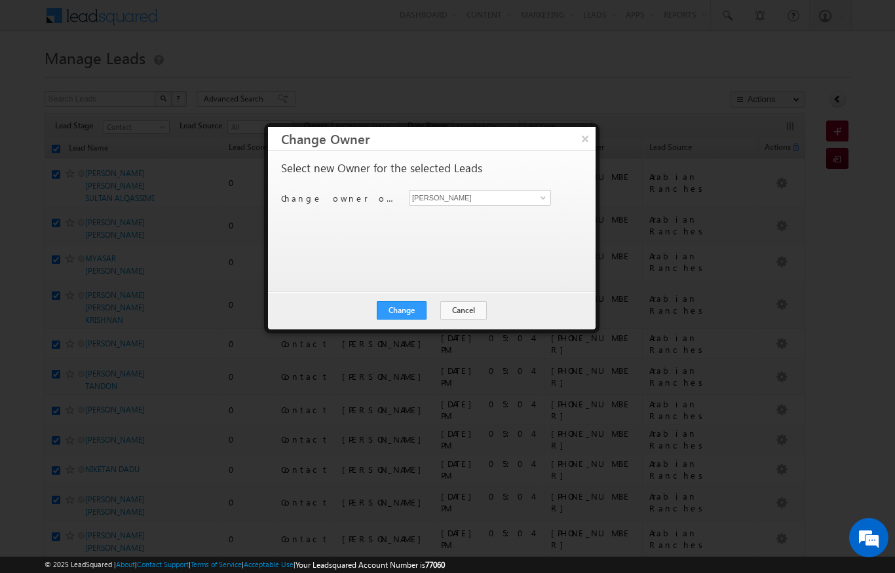
click at [543, 213] on div "Select new Owner for the selected Leads Change owner of 200 leads to [PERSON_NA…" at bounding box center [430, 215] width 299 height 105
click at [523, 204] on input "[PERSON_NAME]" at bounding box center [480, 198] width 142 height 16
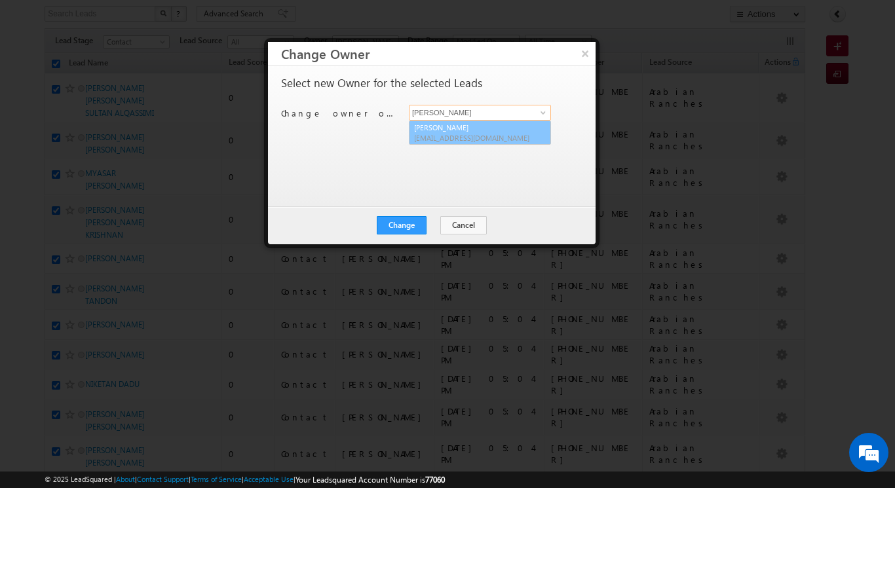
click at [496, 218] on span "[EMAIL_ADDRESS][DOMAIN_NAME]" at bounding box center [473, 223] width 118 height 10
click at [408, 301] on button "Change" at bounding box center [402, 310] width 50 height 18
